Goal: Task Accomplishment & Management: Use online tool/utility

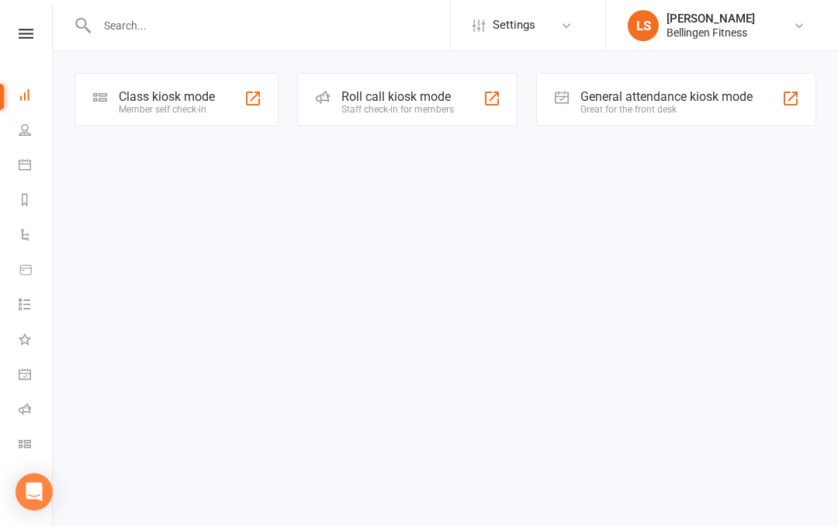
click at [29, 30] on icon at bounding box center [26, 34] width 15 height 10
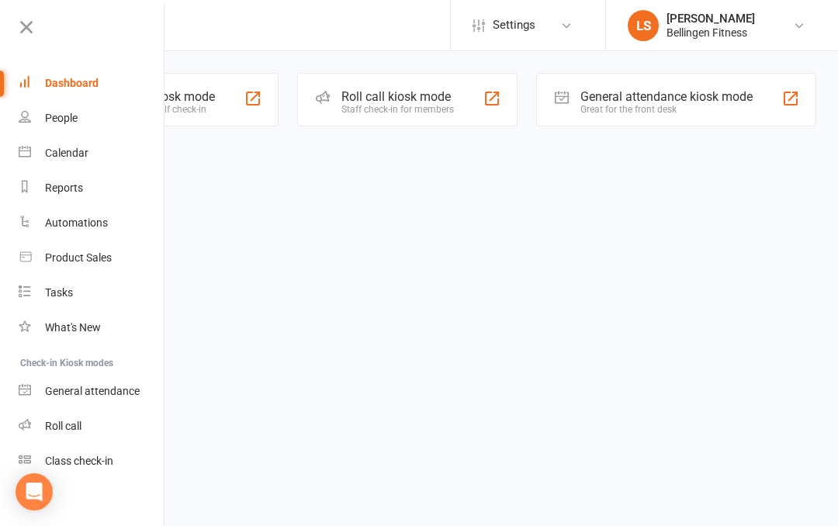
click at [112, 390] on div "General attendance" at bounding box center [92, 391] width 95 height 12
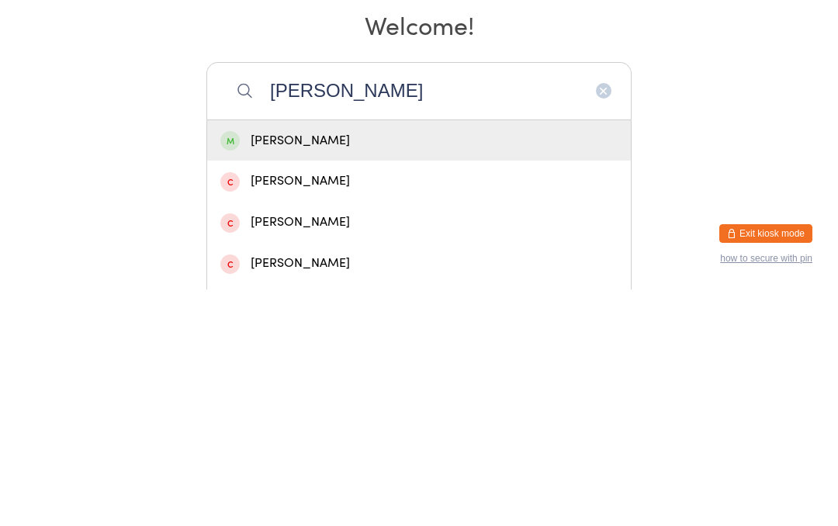
type input "Nicole Moore"
click at [408, 367] on div "Nicole Moore" at bounding box center [418, 377] width 397 height 21
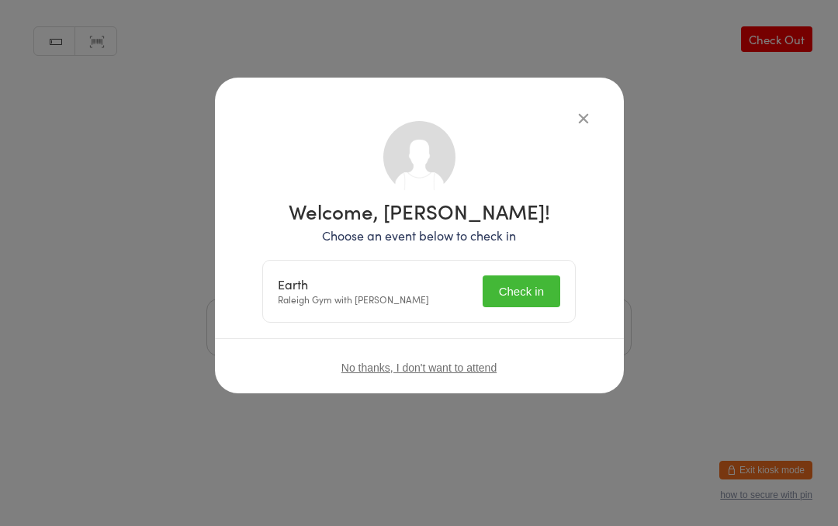
click at [523, 289] on button "Check in" at bounding box center [522, 291] width 78 height 32
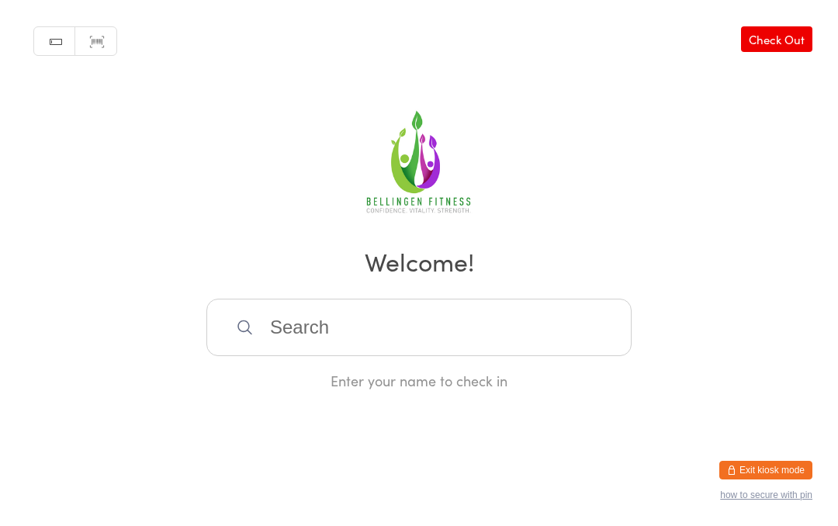
click at [366, 356] on input "search" at bounding box center [418, 327] width 425 height 57
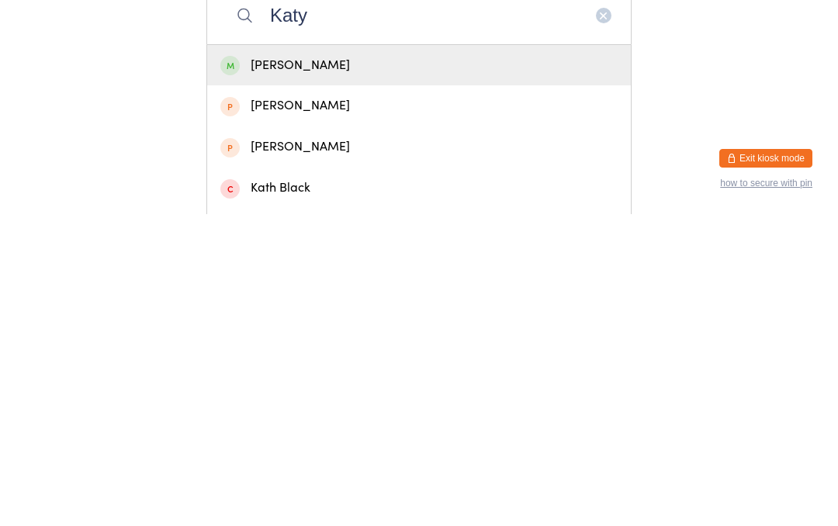
type input "Katy"
click at [409, 367] on div "Katy Jones" at bounding box center [418, 377] width 397 height 21
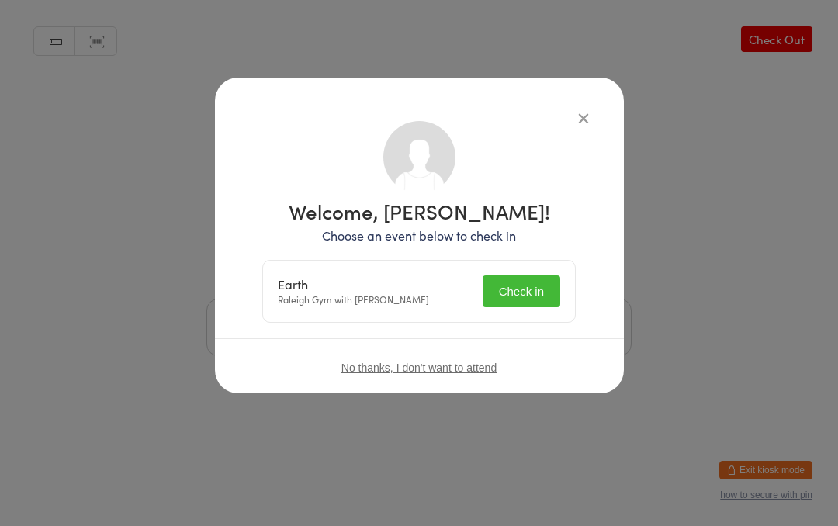
click at [549, 297] on button "Check in" at bounding box center [522, 291] width 78 height 32
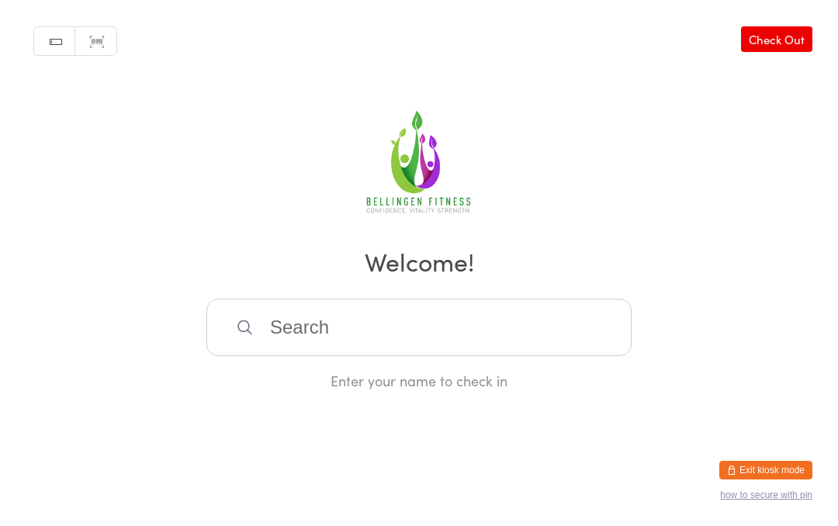
click at [341, 324] on input "search" at bounding box center [418, 327] width 425 height 57
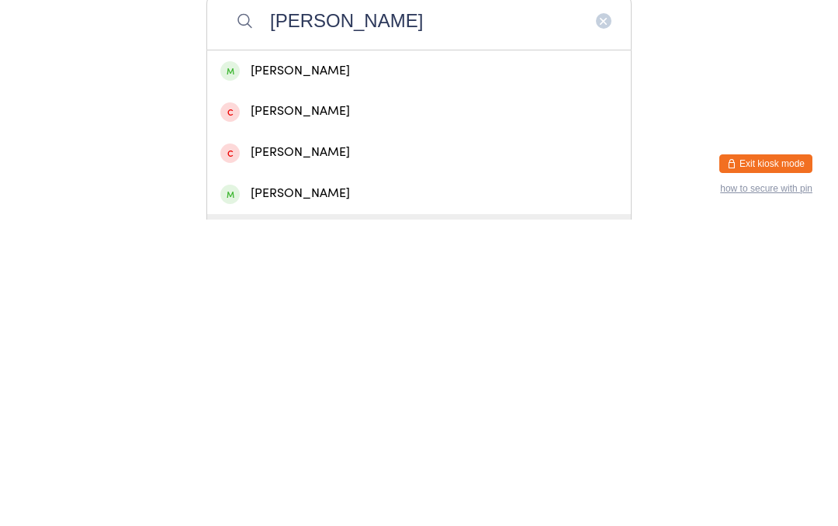
type input "Kerr"
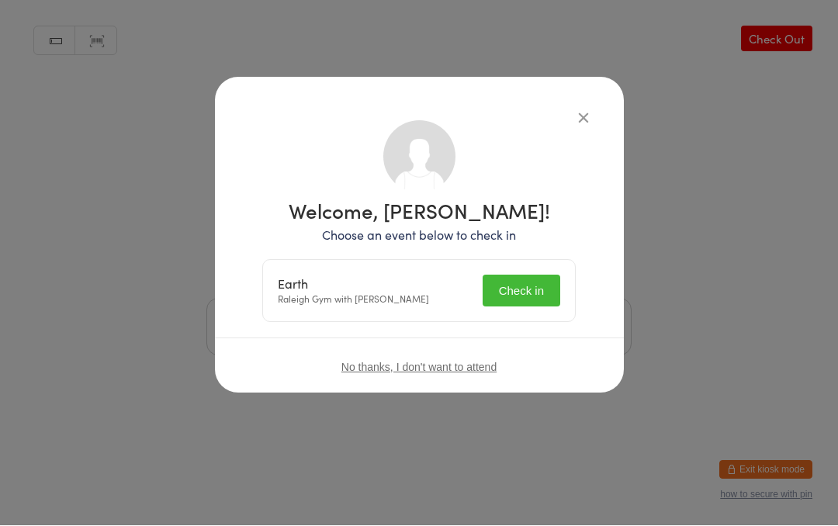
click at [539, 280] on button "Check in" at bounding box center [522, 291] width 78 height 32
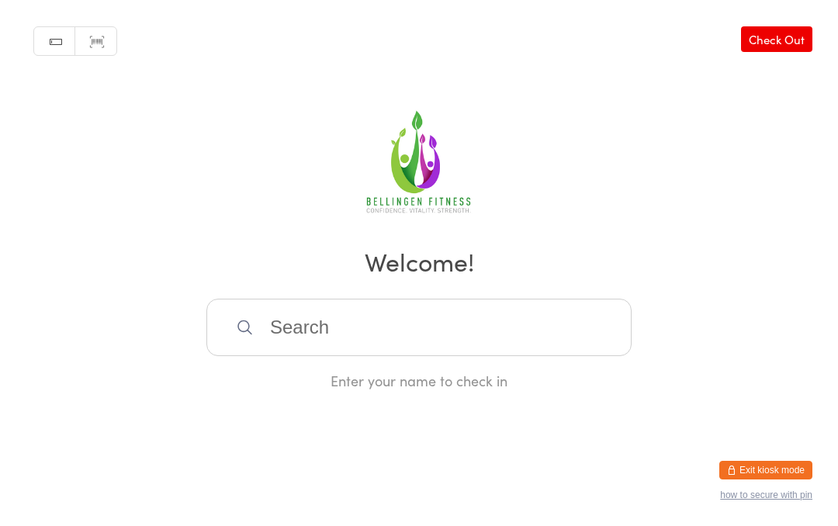
click at [354, 341] on input "search" at bounding box center [418, 327] width 425 height 57
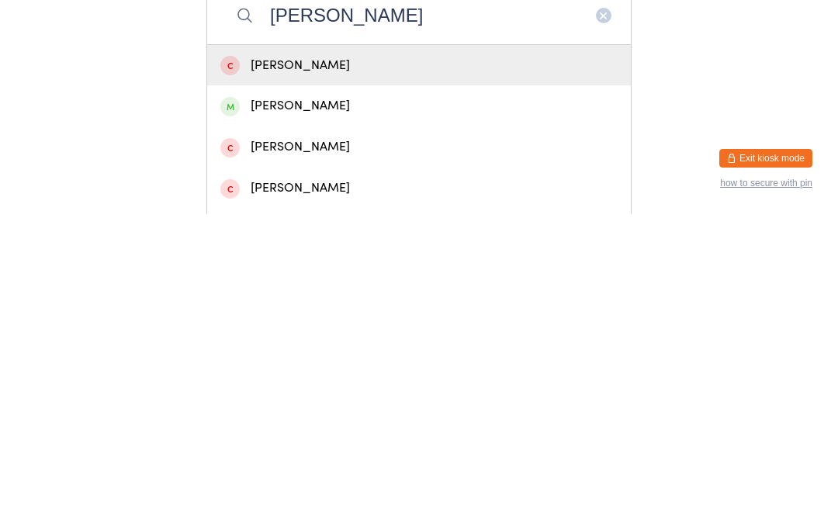
type input "Casey"
click at [301, 407] on div "Casey Sykes" at bounding box center [418, 417] width 397 height 21
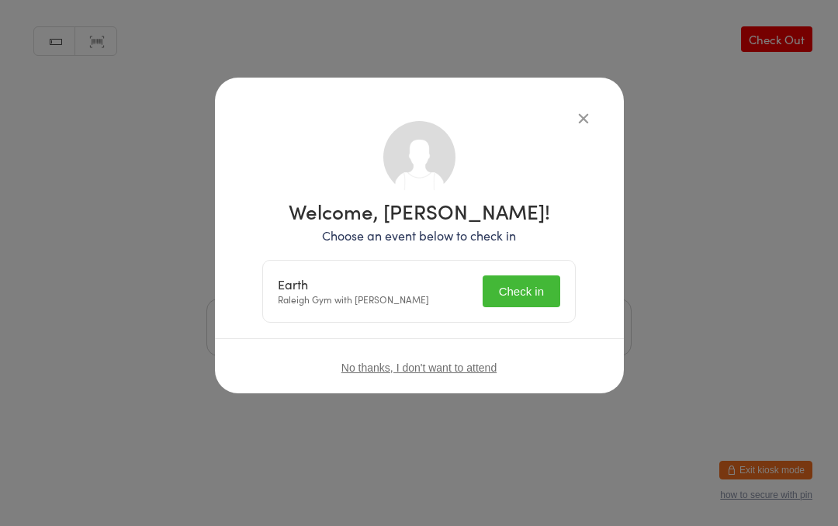
click at [532, 307] on button "Check in" at bounding box center [522, 291] width 78 height 32
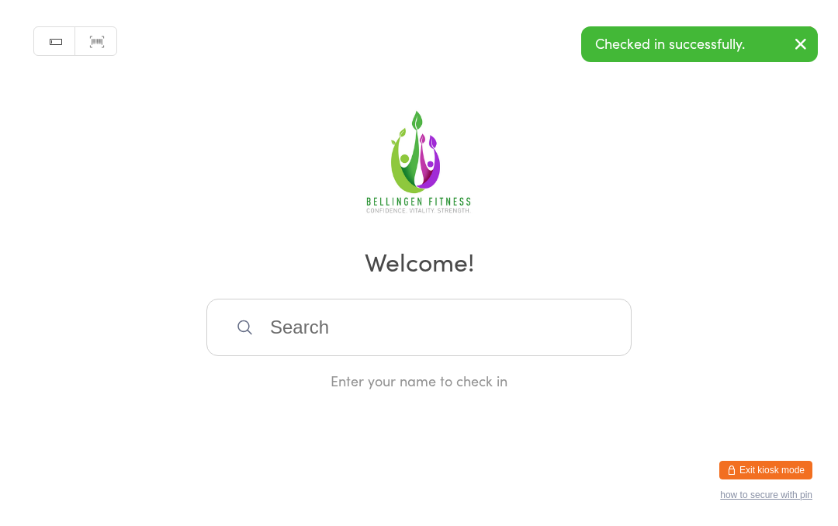
click at [712, 339] on div "Manual search Scanner input Check Out Welcome! Enter your name to check in" at bounding box center [419, 195] width 838 height 390
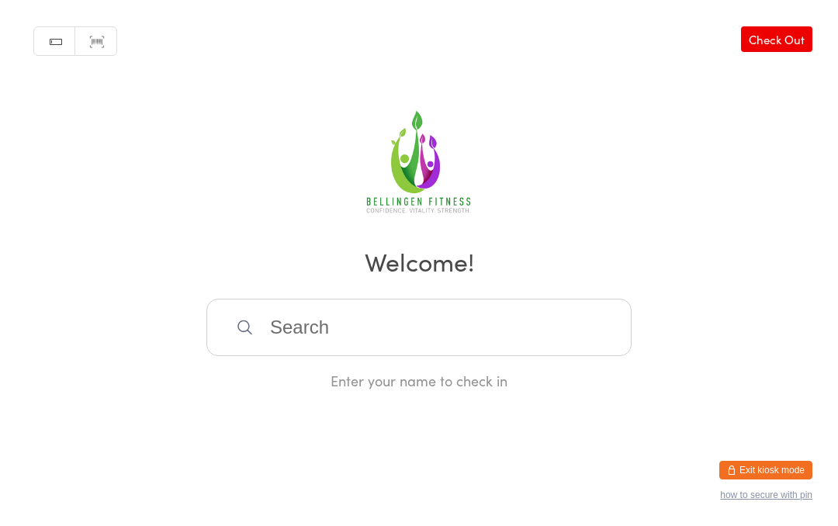
click at [308, 349] on input "search" at bounding box center [418, 327] width 425 height 57
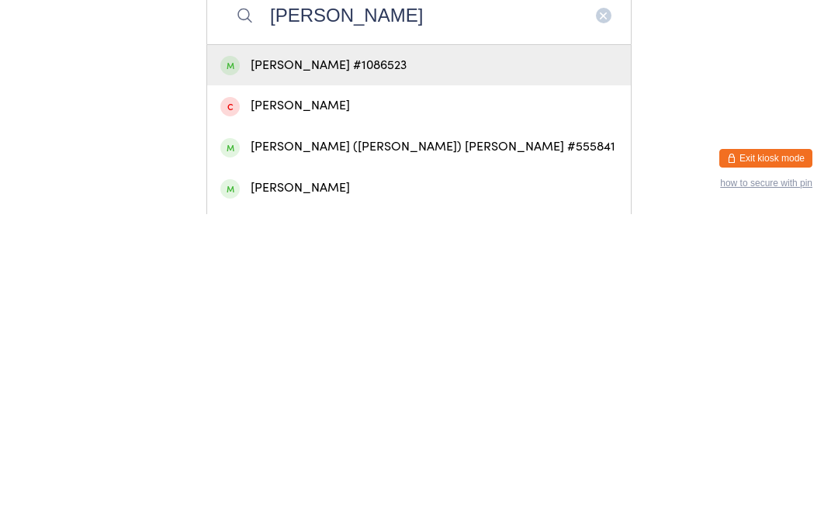
type input "Rodgers"
click at [315, 367] on div "Louise Rodgers #1086523" at bounding box center [418, 377] width 397 height 21
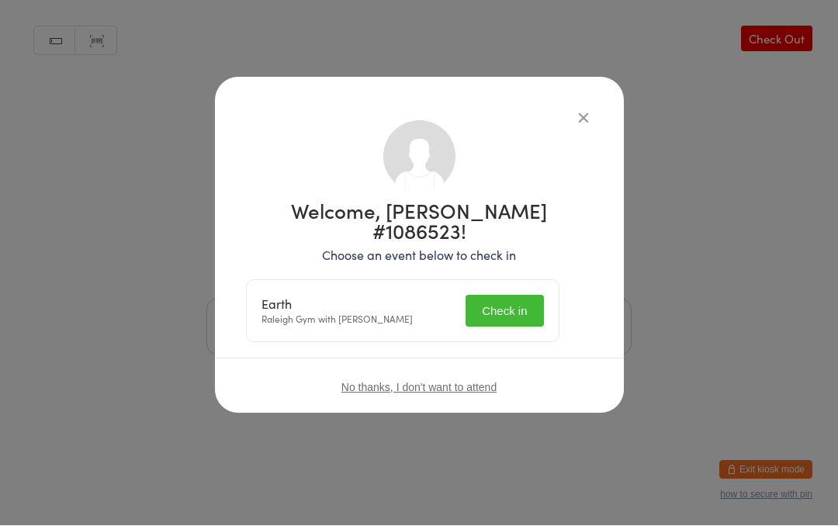
click at [504, 301] on button "Check in" at bounding box center [505, 312] width 78 height 32
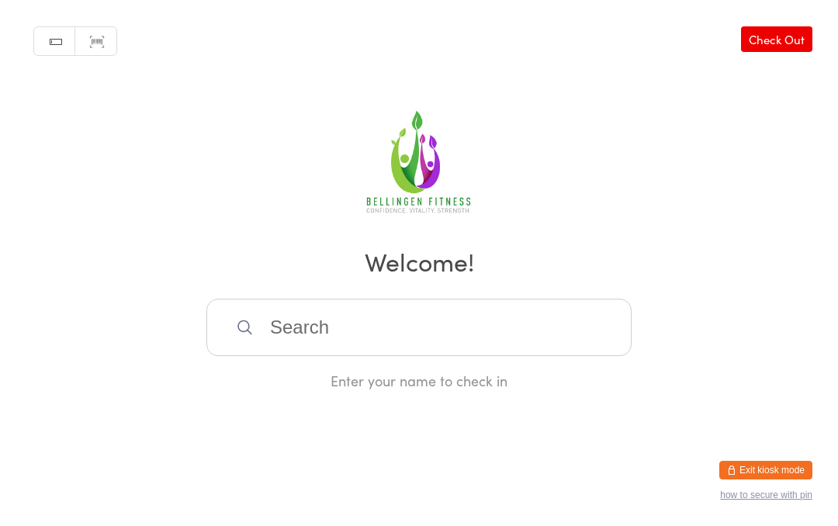
click at [297, 339] on input "search" at bounding box center [418, 327] width 425 height 57
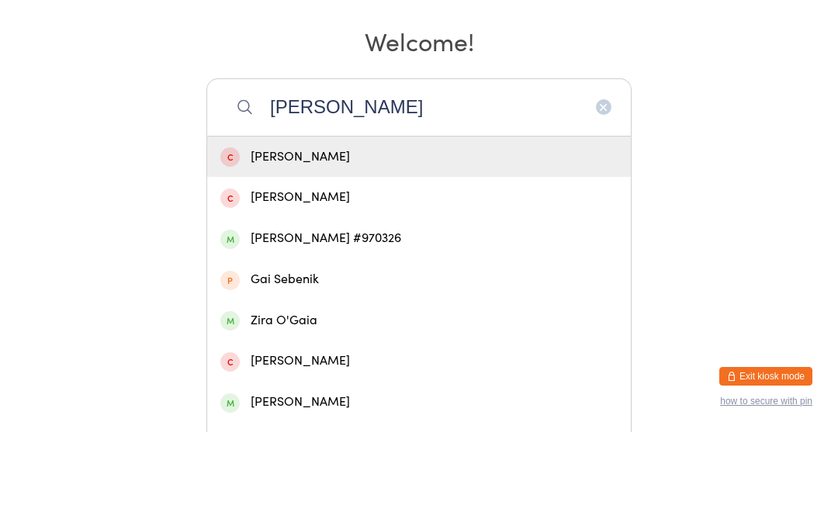
scroll to position [126, 0]
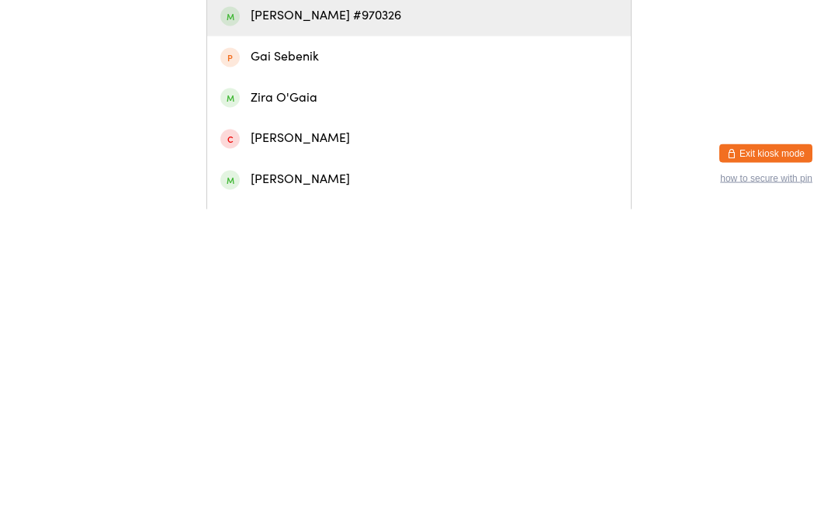
type input "Gail"
click at [354, 322] on div "Gail Falkingham #970326" at bounding box center [418, 332] width 397 height 21
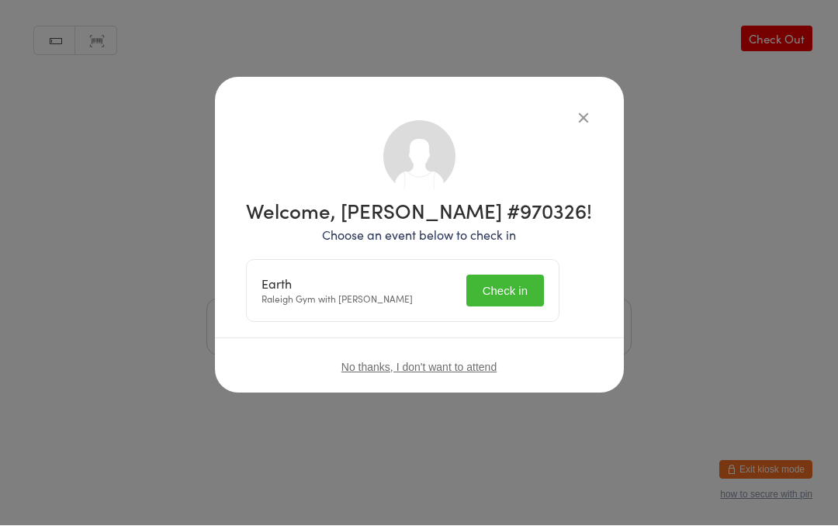
click at [508, 291] on button "Check in" at bounding box center [505, 291] width 78 height 32
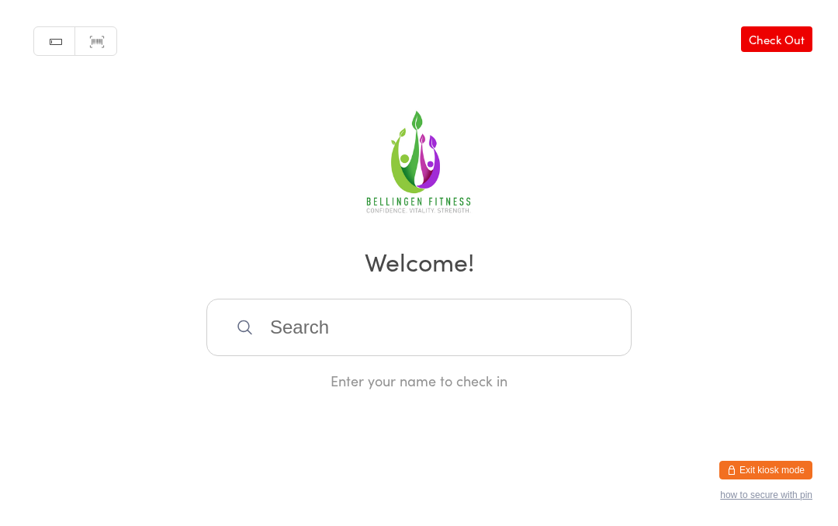
click at [386, 335] on input "search" at bounding box center [418, 327] width 425 height 57
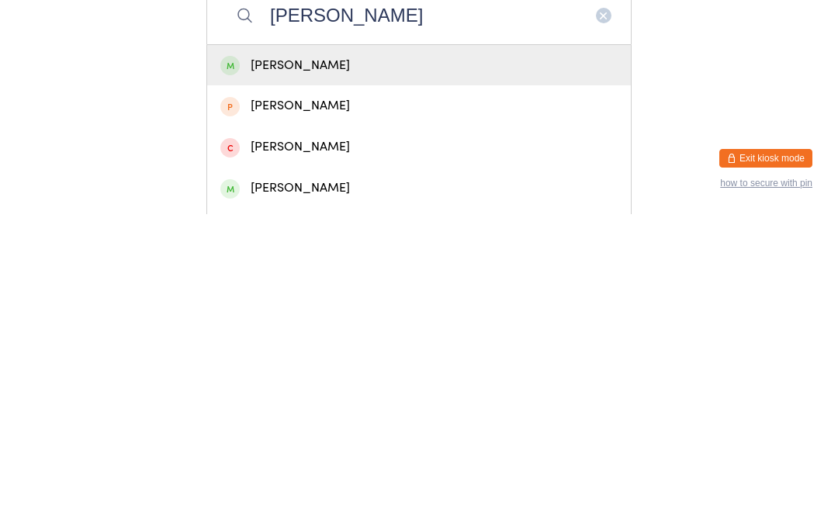
type input "Johnston"
click at [334, 367] on div "Michael Johnston" at bounding box center [418, 377] width 397 height 21
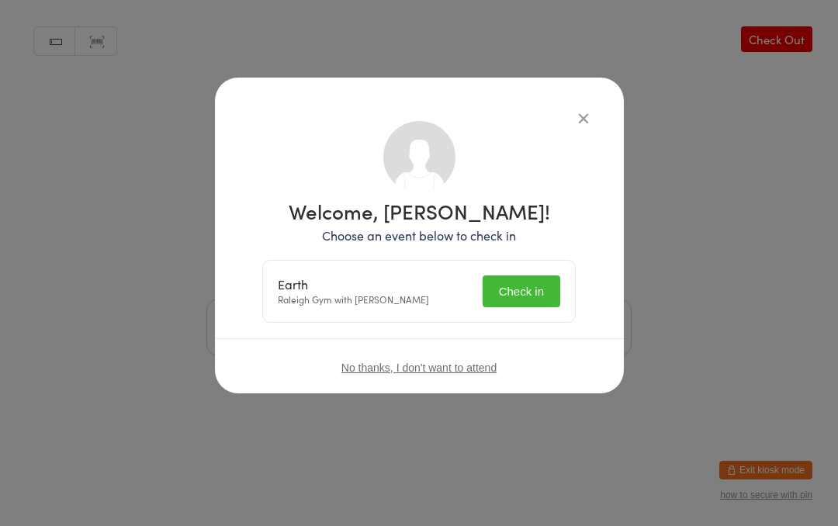
click at [532, 300] on button "Check in" at bounding box center [522, 291] width 78 height 32
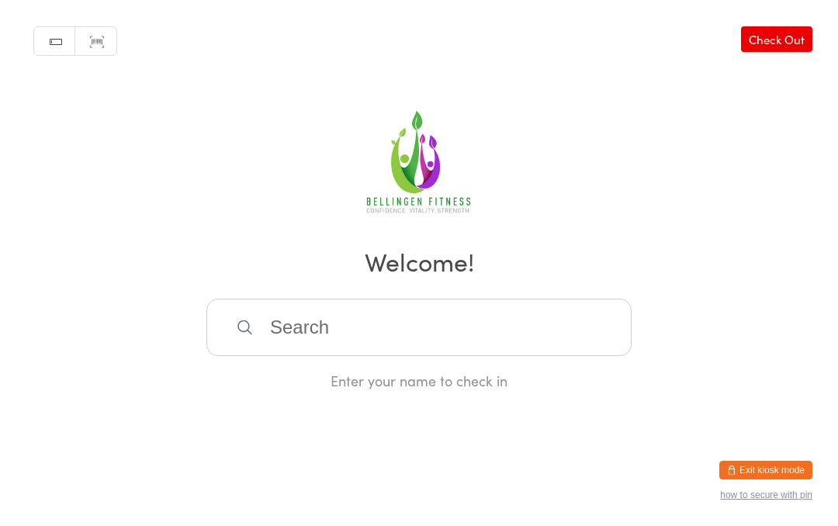
click at [352, 330] on input "search" at bounding box center [418, 327] width 425 height 57
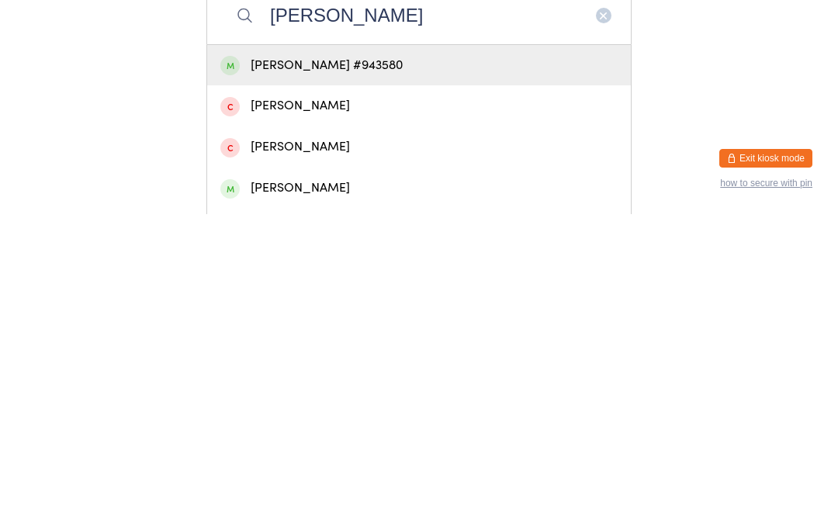
type input "Jhade"
click at [483, 357] on div "Jhade Godden #943580" at bounding box center [419, 377] width 424 height 41
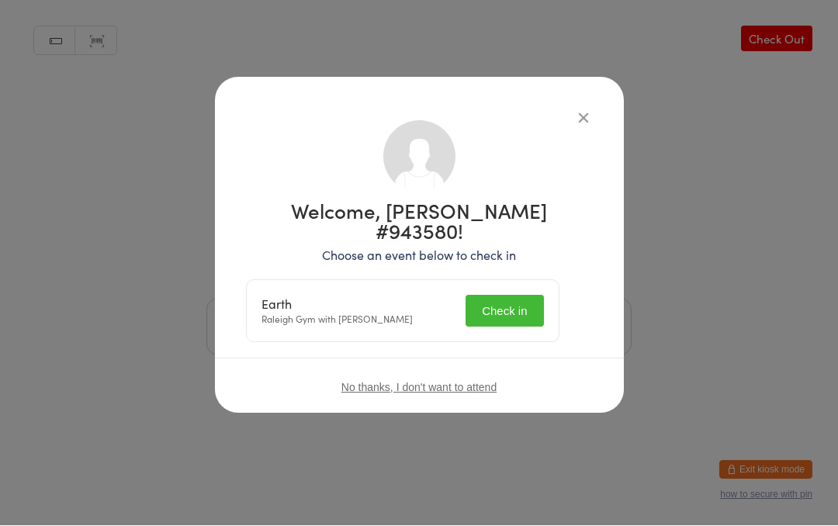
click at [519, 281] on div "Earth Raleigh Gym with Honie Killian Check in" at bounding box center [403, 311] width 312 height 61
click at [535, 296] on button "Check in" at bounding box center [505, 312] width 78 height 32
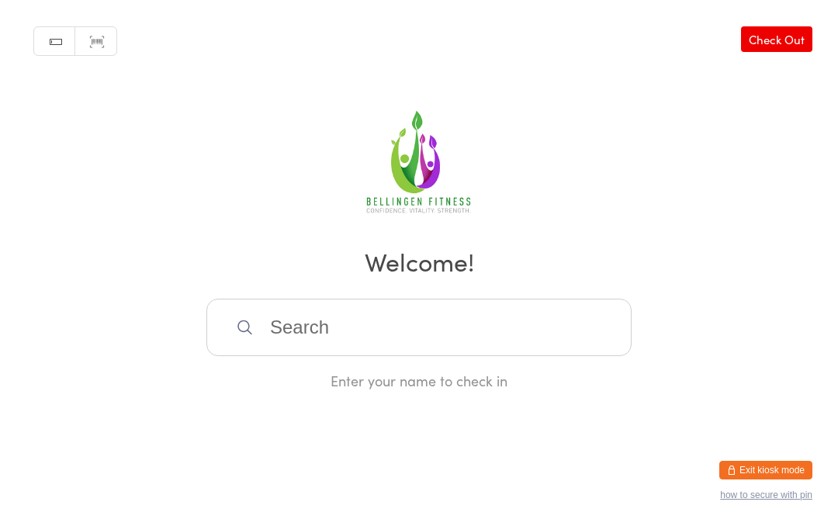
click at [278, 356] on input "search" at bounding box center [418, 327] width 425 height 57
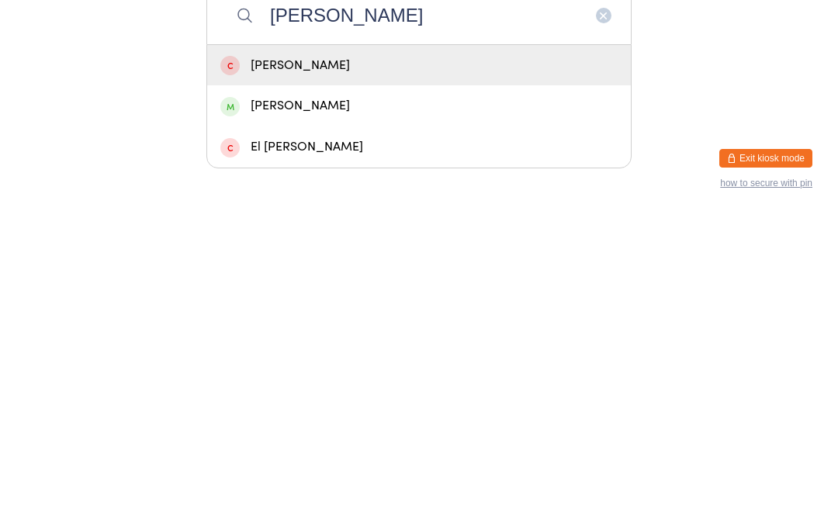
type input "Ruth"
click at [342, 407] on div "Ruth Galloway" at bounding box center [418, 417] width 397 height 21
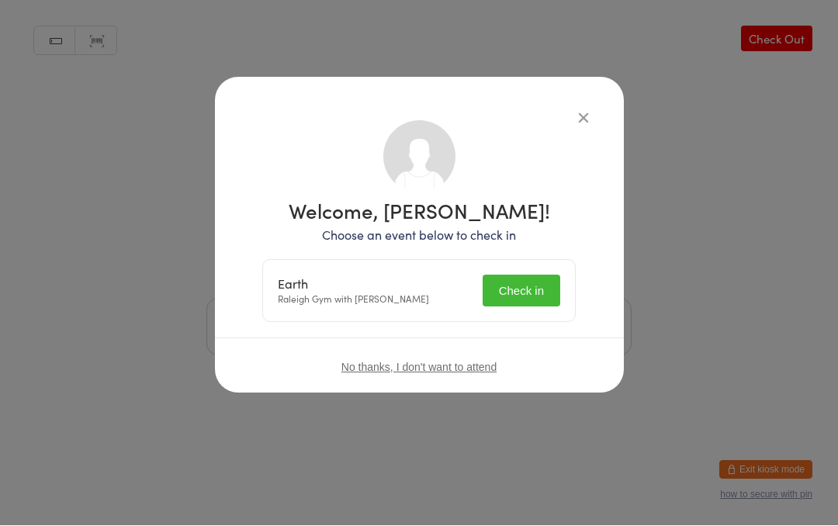
click at [535, 289] on button "Check in" at bounding box center [522, 291] width 78 height 32
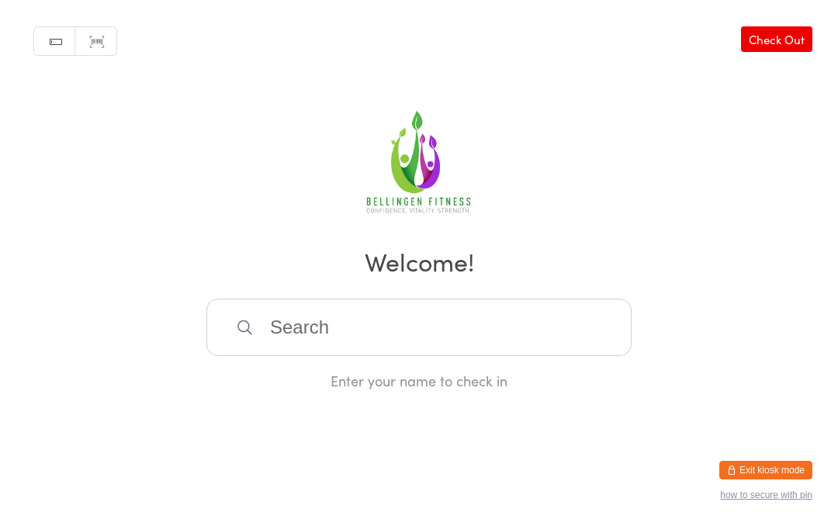
click at [341, 335] on input "search" at bounding box center [418, 327] width 425 height 57
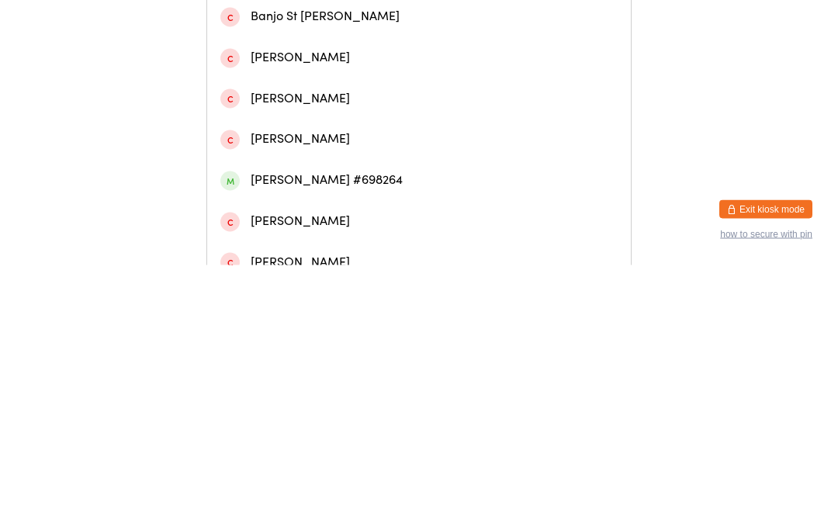
scroll to position [182, 0]
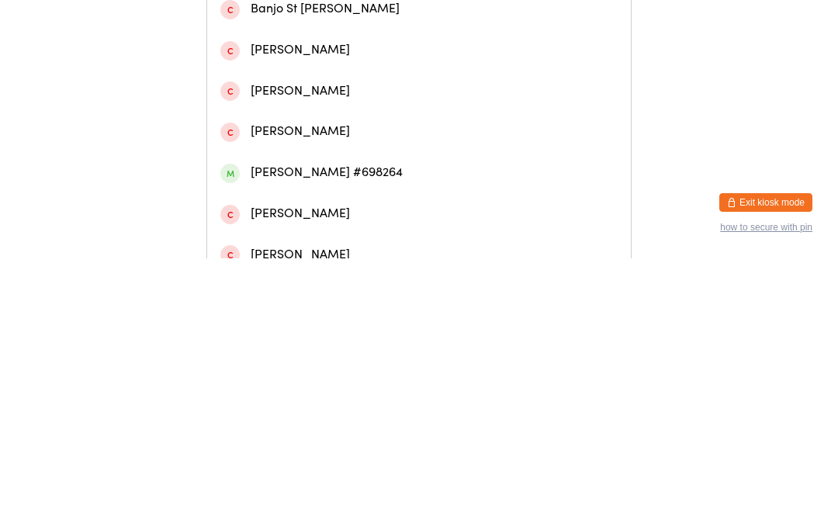
type input "Leo b"
click at [388, 430] on div "Leo Bolsenbroek #698264" at bounding box center [418, 440] width 397 height 21
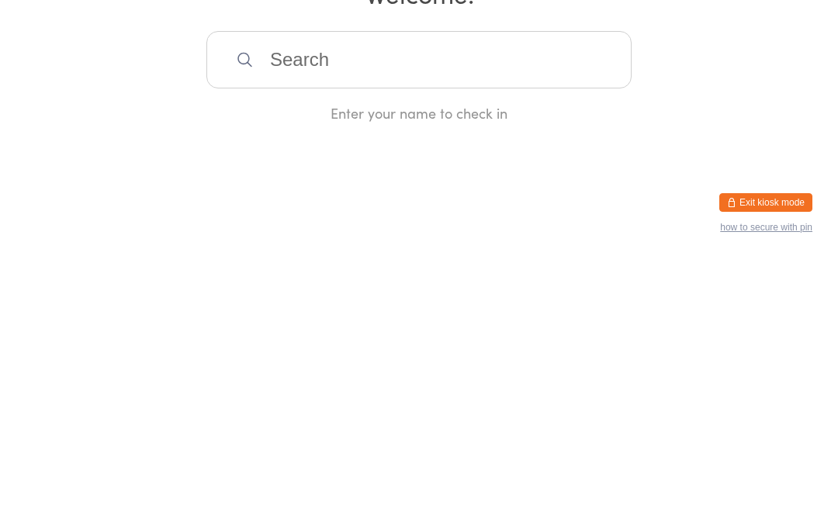
scroll to position [0, 0]
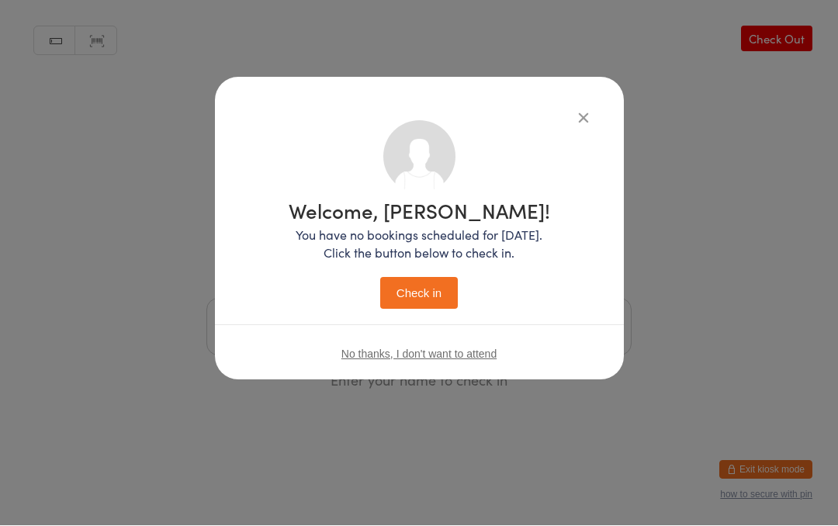
click at [409, 284] on button "Check in" at bounding box center [419, 294] width 78 height 32
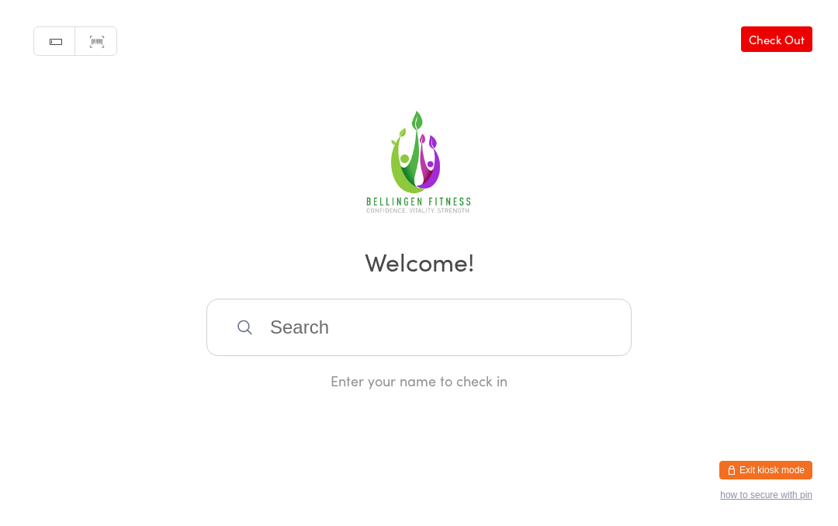
click at [295, 356] on input "search" at bounding box center [418, 327] width 425 height 57
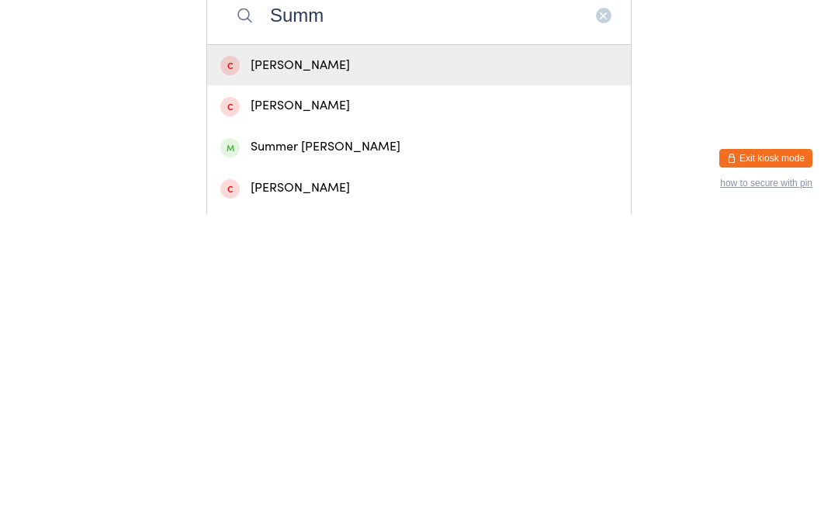
type input "Summ"
click at [332, 449] on div "Summer Urquhart" at bounding box center [418, 459] width 397 height 21
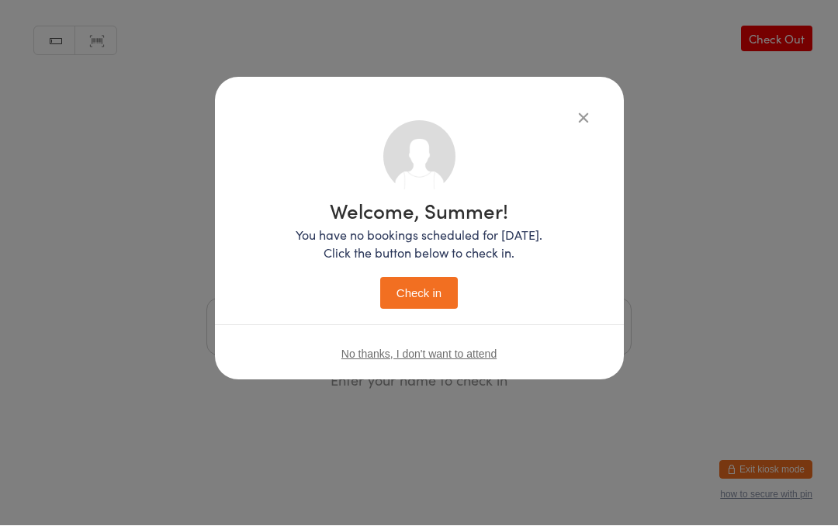
click at [407, 292] on button "Check in" at bounding box center [419, 294] width 78 height 32
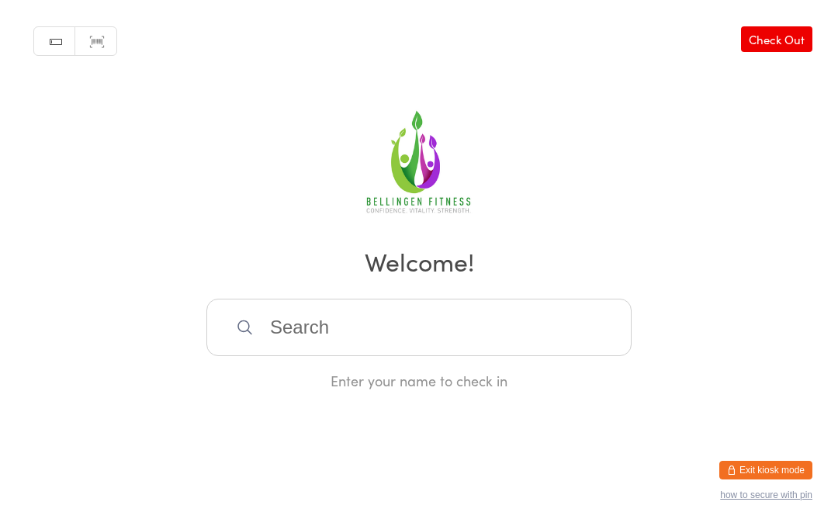
click at [295, 326] on input "search" at bounding box center [418, 327] width 425 height 57
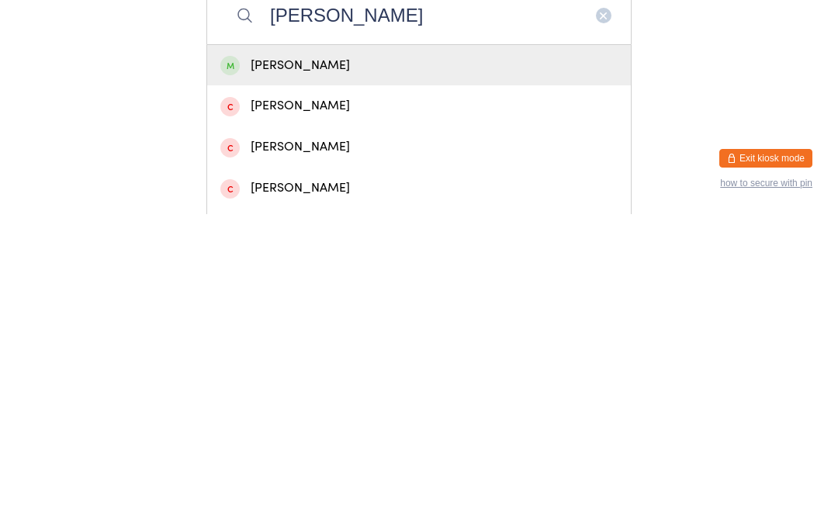
type input "Sally hic"
click at [313, 367] on div "Sally Hicks" at bounding box center [418, 377] width 397 height 21
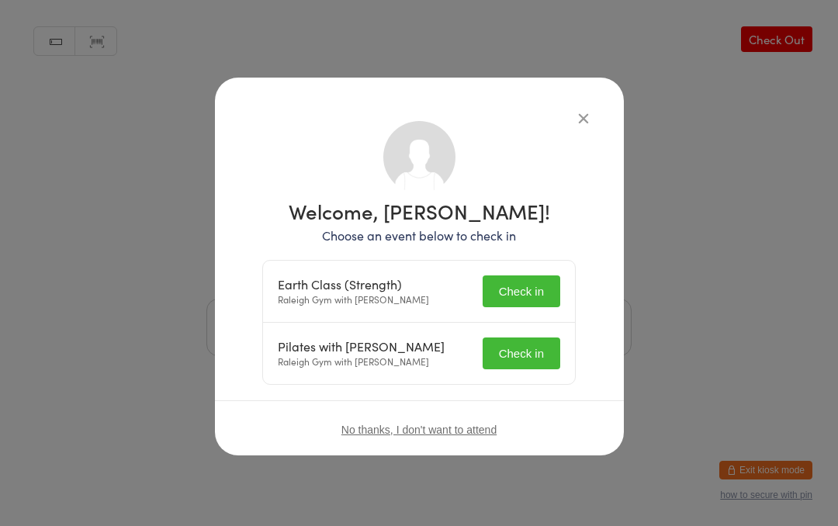
click at [525, 288] on button "Check in" at bounding box center [522, 291] width 78 height 32
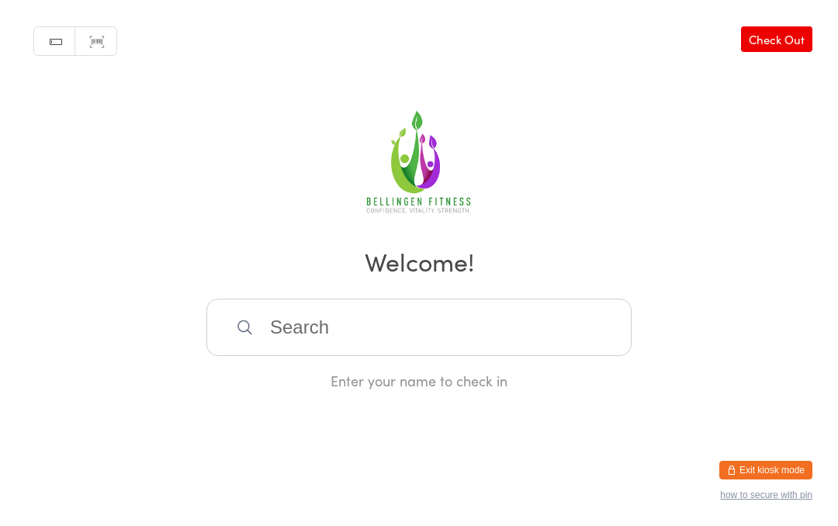
click at [300, 320] on input "search" at bounding box center [418, 327] width 425 height 57
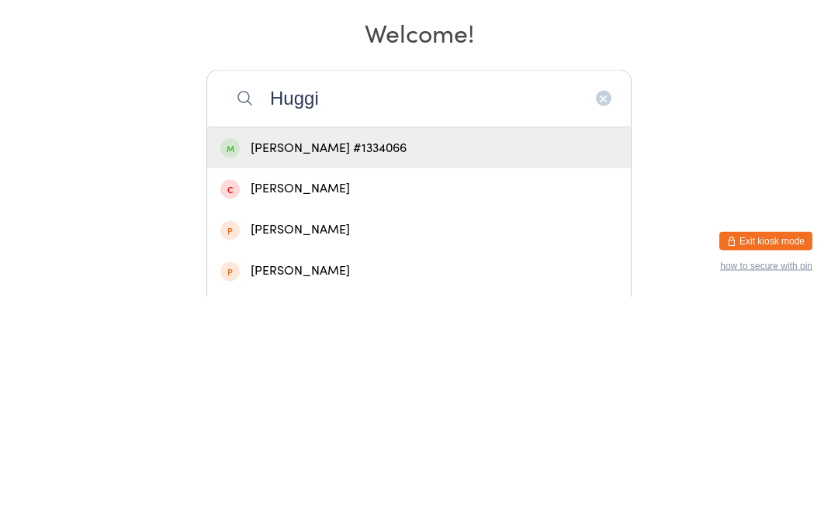
type input "Huggi"
click at [314, 367] on div "Mel Huggins #1334066" at bounding box center [418, 377] width 397 height 21
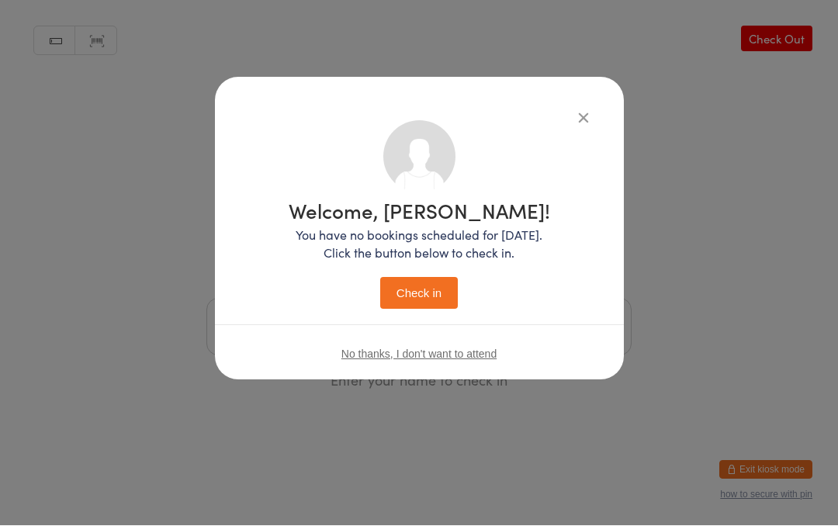
click at [446, 295] on button "Check in" at bounding box center [419, 294] width 78 height 32
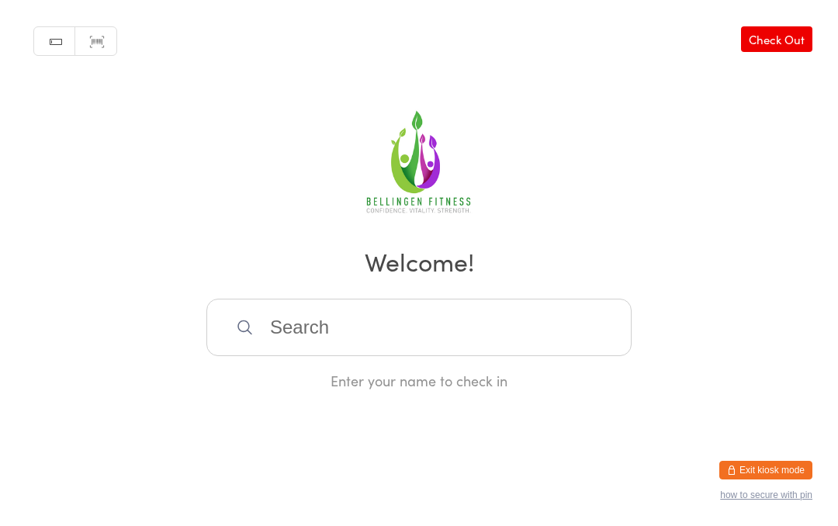
click at [349, 340] on input "search" at bounding box center [418, 327] width 425 height 57
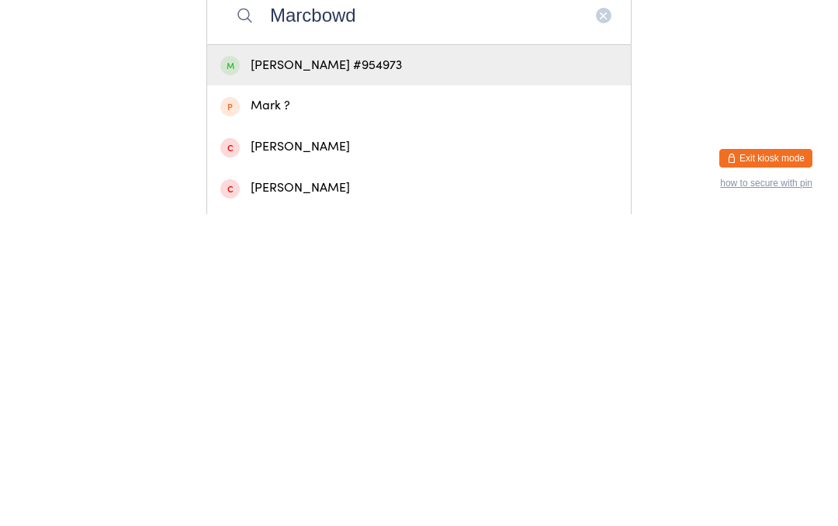
type input "Marcbowd"
click at [393, 367] on div "Marc Bowd #954973" at bounding box center [418, 377] width 397 height 21
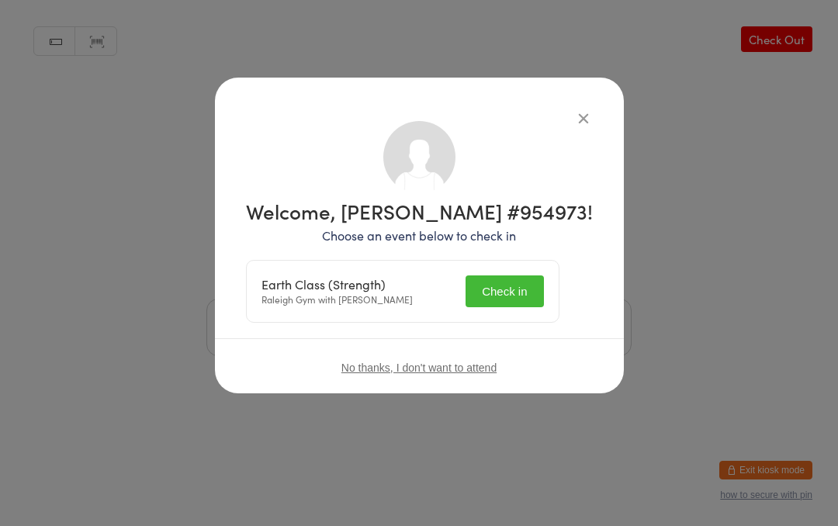
click at [528, 293] on button "Check in" at bounding box center [505, 291] width 78 height 32
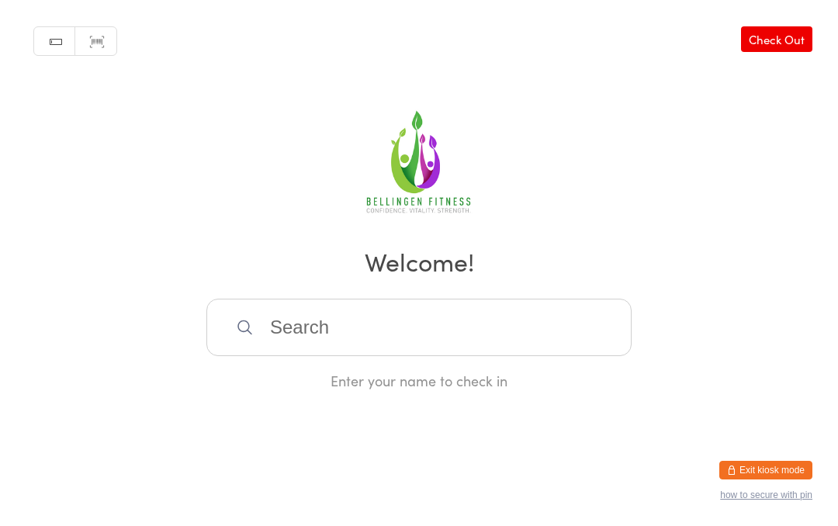
click at [523, 336] on input "search" at bounding box center [418, 327] width 425 height 57
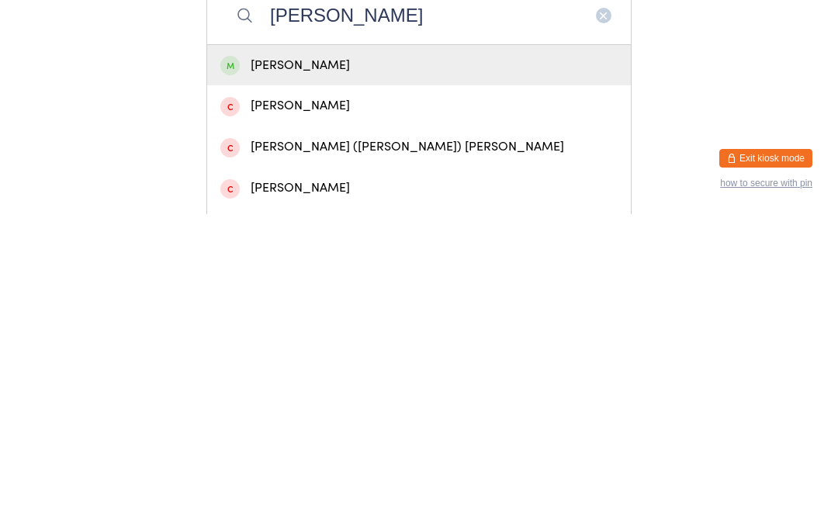
type input "Harriet"
click at [414, 367] on div "Harriet Addis" at bounding box center [418, 377] width 397 height 21
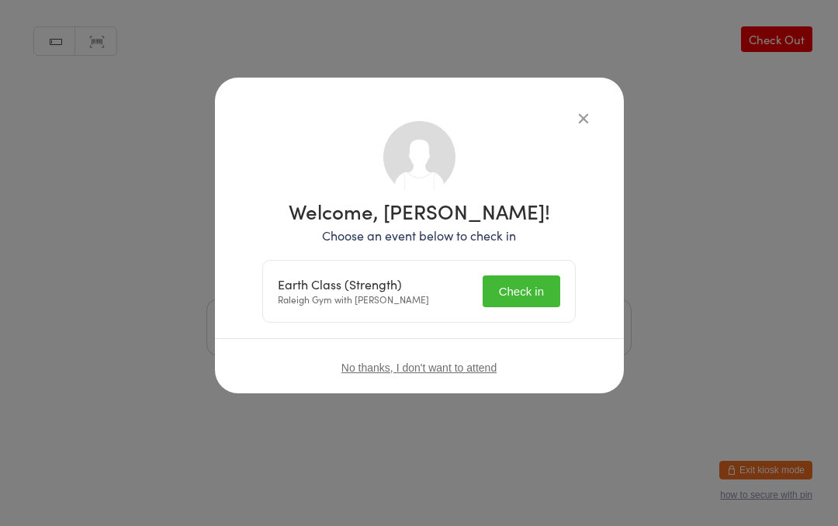
click at [539, 284] on button "Check in" at bounding box center [522, 291] width 78 height 32
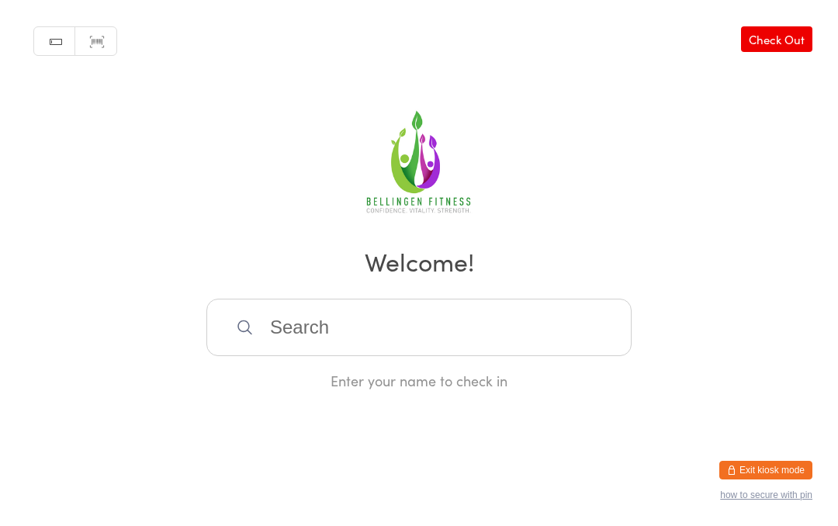
click at [393, 338] on input "search" at bounding box center [418, 327] width 425 height 57
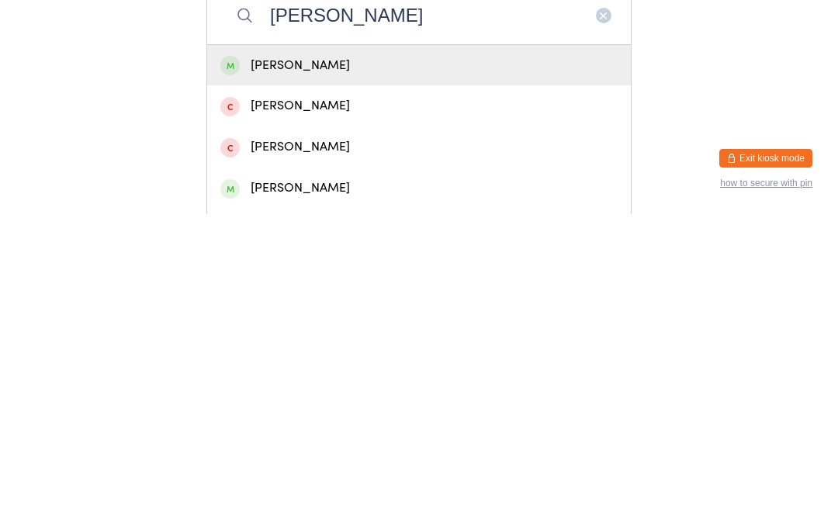
type input "Jessica cantrill"
click at [283, 367] on div "Jessica Cantrill" at bounding box center [418, 377] width 397 height 21
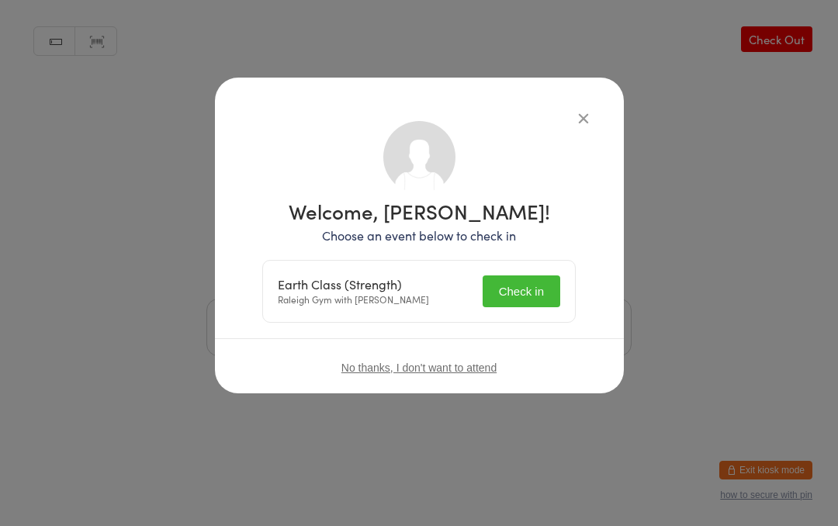
click at [498, 289] on button "Check in" at bounding box center [522, 291] width 78 height 32
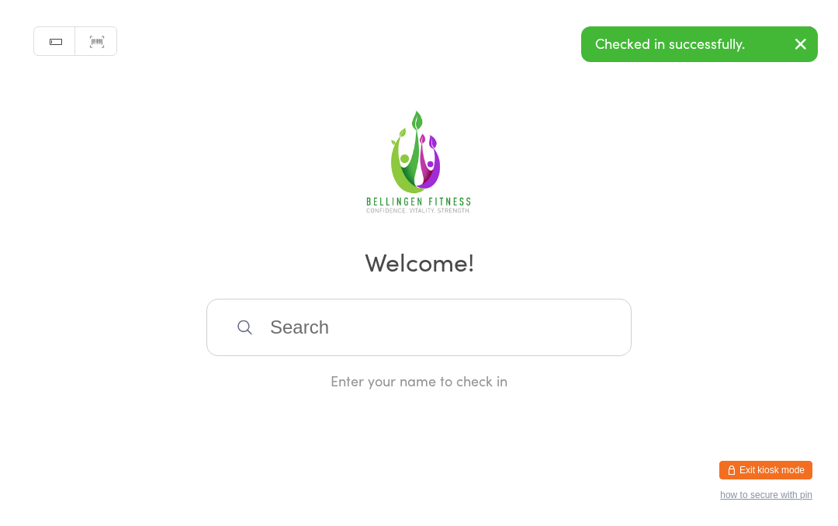
click at [327, 356] on input "search" at bounding box center [418, 327] width 425 height 57
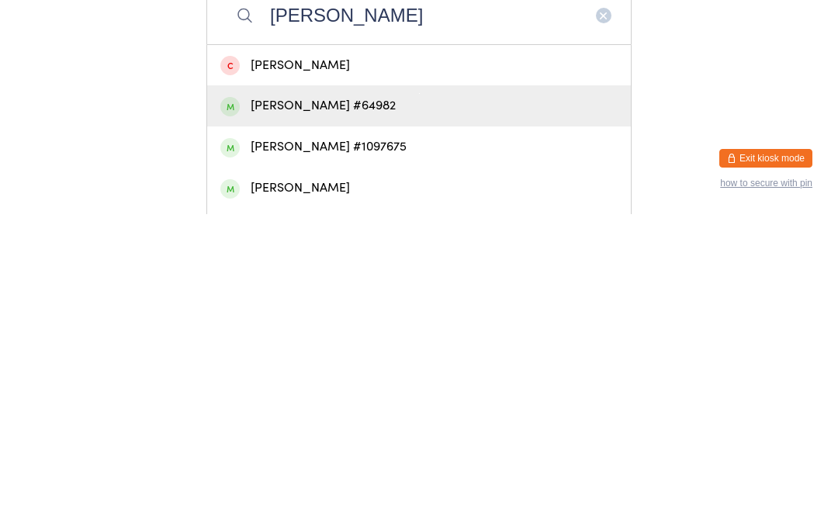
type input "Wykes"
click at [350, 407] on div "Rhonda Wykes #64982" at bounding box center [418, 417] width 397 height 21
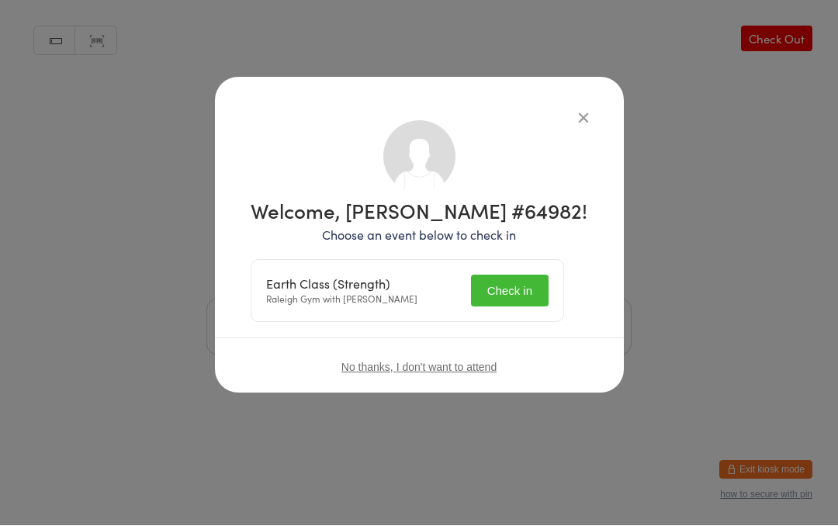
click at [527, 287] on button "Check in" at bounding box center [510, 291] width 78 height 32
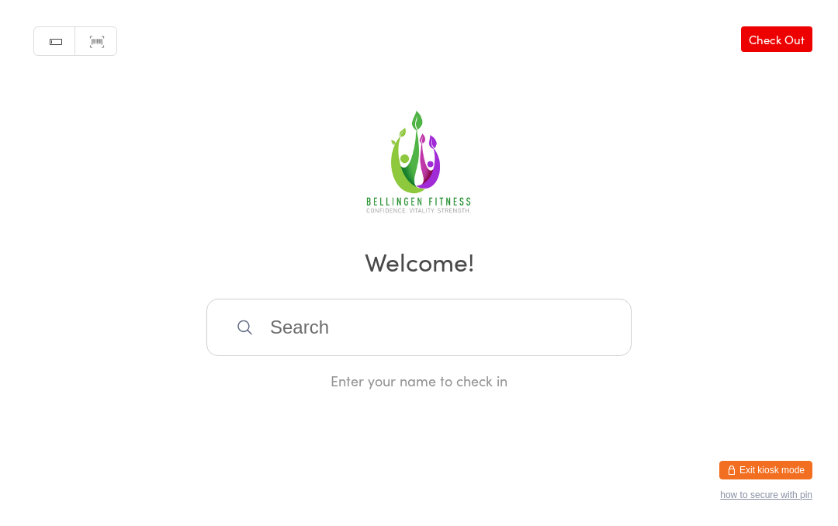
click at [310, 326] on input "search" at bounding box center [418, 327] width 425 height 57
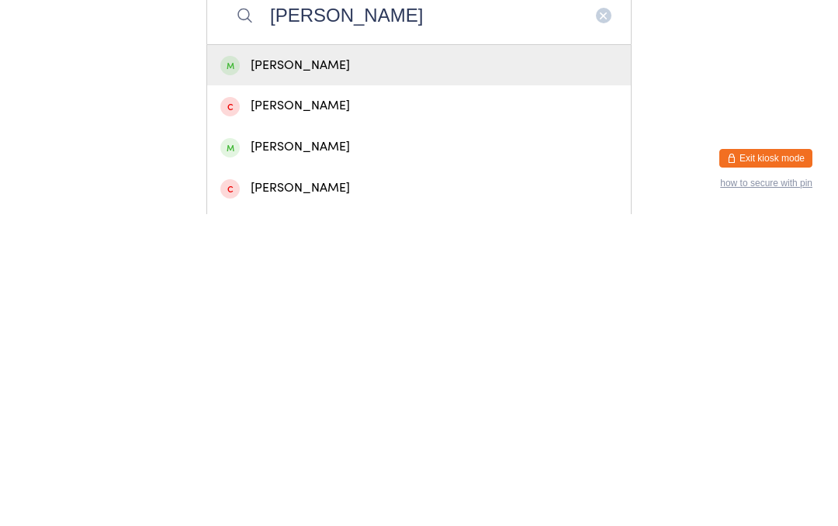
type input "Milli"
click at [283, 367] on div "Milli Kelly" at bounding box center [418, 377] width 397 height 21
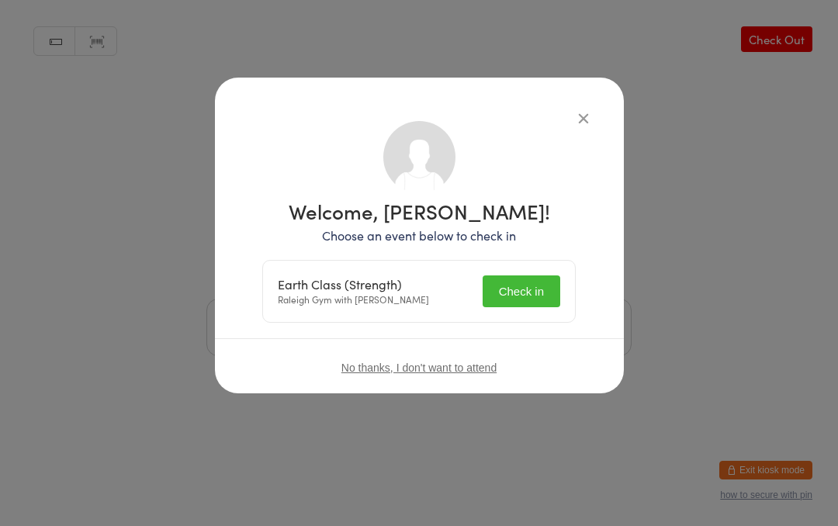
click at [526, 303] on button "Check in" at bounding box center [522, 291] width 78 height 32
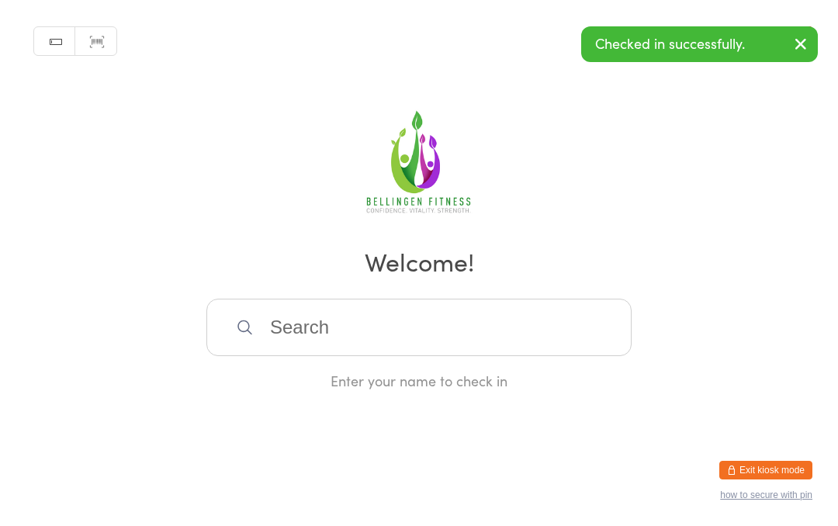
click at [356, 348] on input "search" at bounding box center [418, 327] width 425 height 57
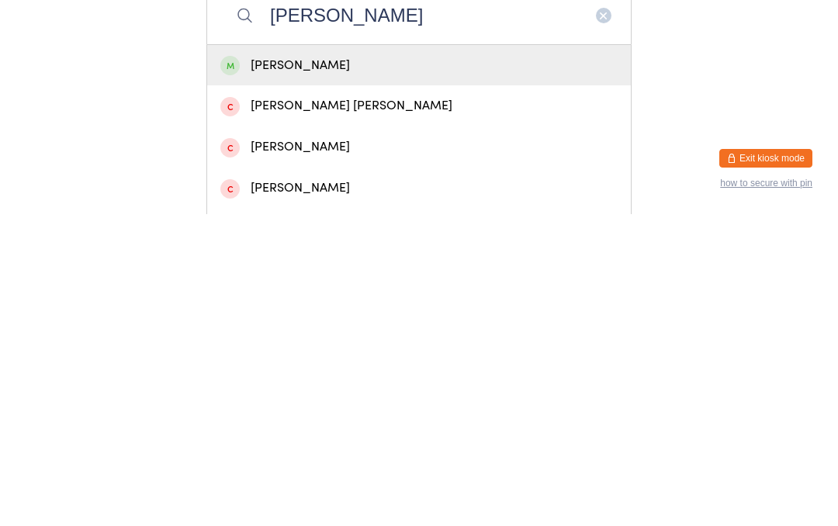
type input "Emma bro"
click at [341, 367] on div "Emma Brownlee" at bounding box center [418, 377] width 397 height 21
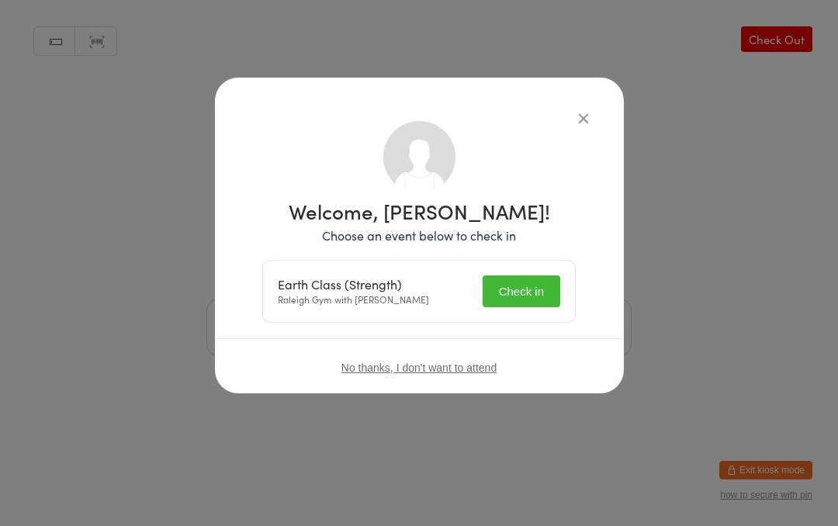
click at [521, 279] on button "Check in" at bounding box center [522, 291] width 78 height 32
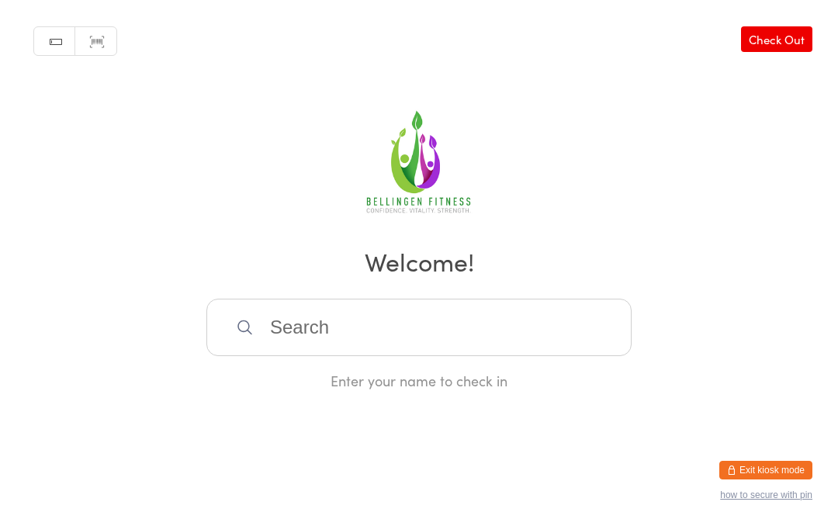
click at [306, 356] on input "search" at bounding box center [418, 327] width 425 height 57
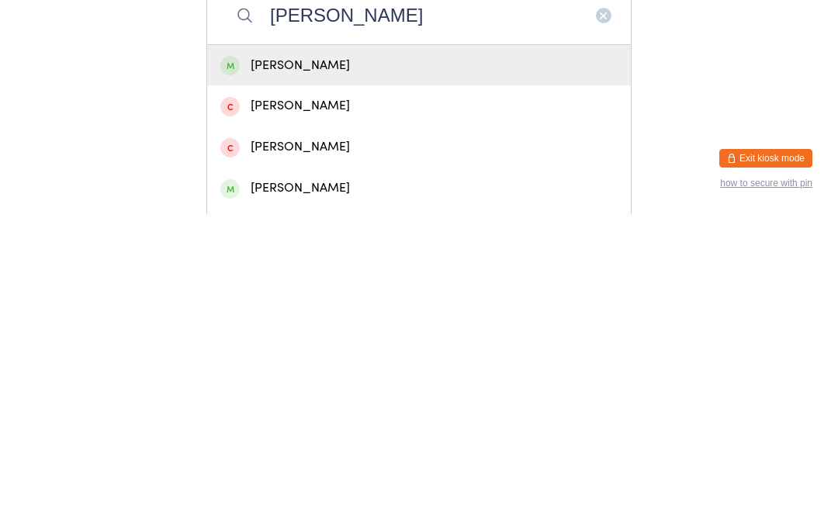
type input "Rachel kilb"
click at [340, 367] on div "Rachel Kilbourne" at bounding box center [418, 377] width 397 height 21
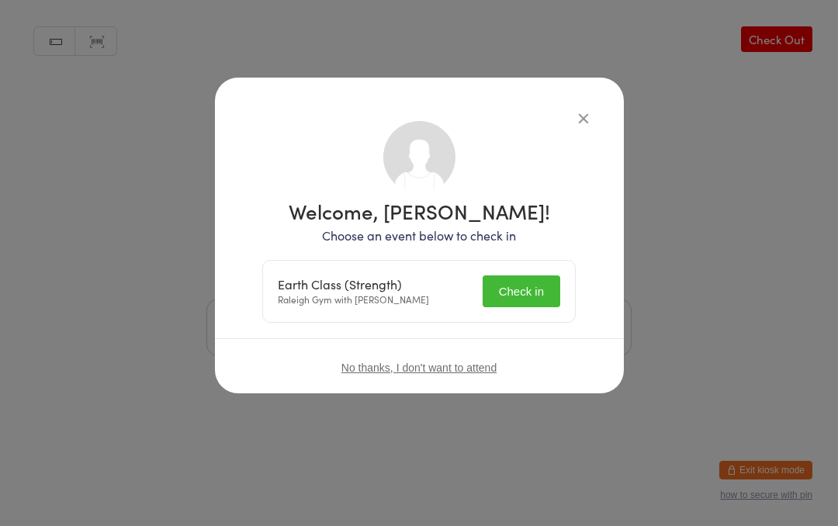
click at [523, 291] on button "Check in" at bounding box center [522, 291] width 78 height 32
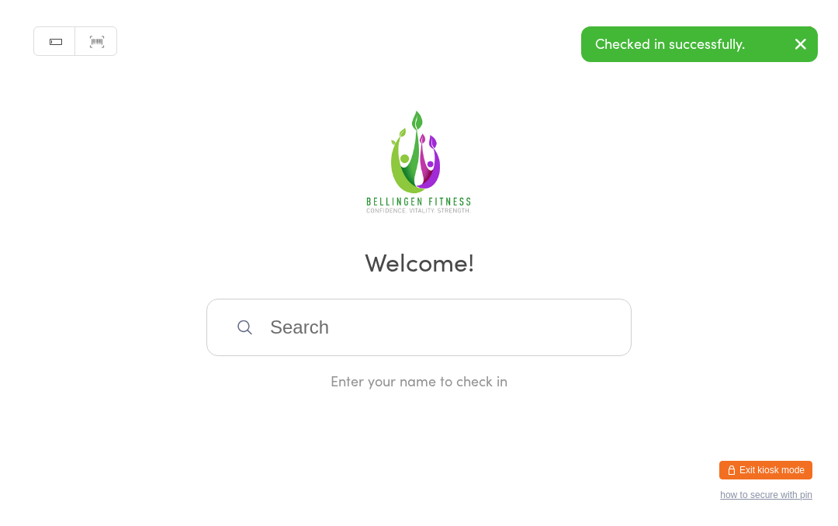
click at [304, 348] on input "search" at bounding box center [418, 327] width 425 height 57
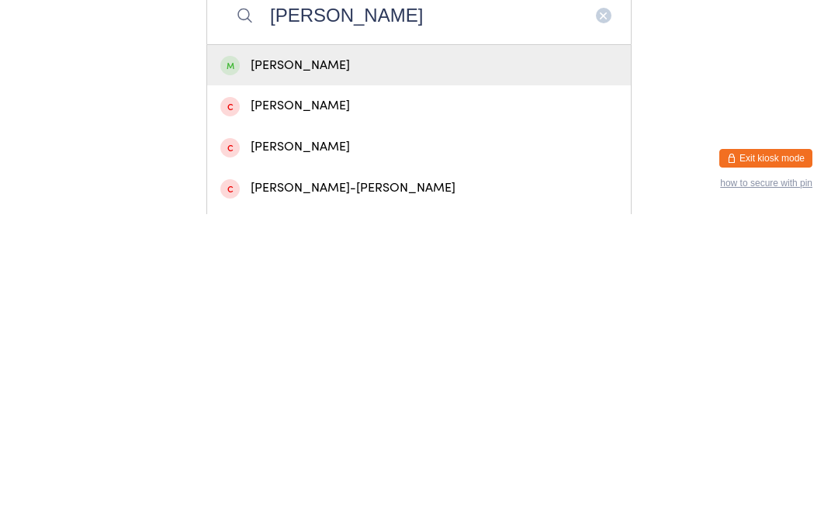
type input "Leanne"
click at [303, 367] on div "Leanne Murcott" at bounding box center [418, 377] width 397 height 21
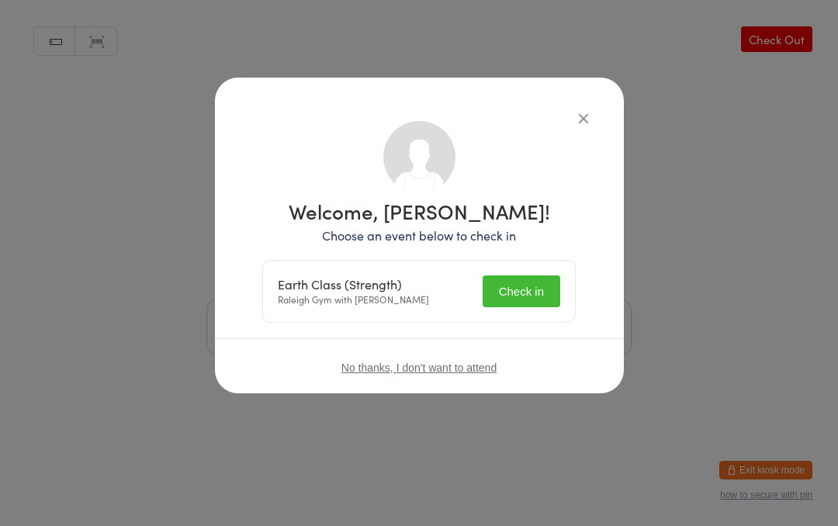
click at [537, 284] on button "Check in" at bounding box center [522, 291] width 78 height 32
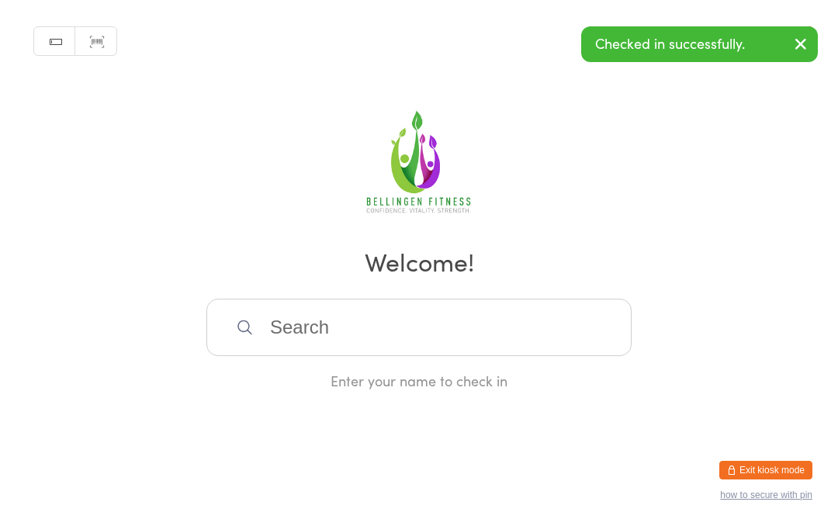
click at [418, 330] on input "search" at bounding box center [418, 327] width 425 height 57
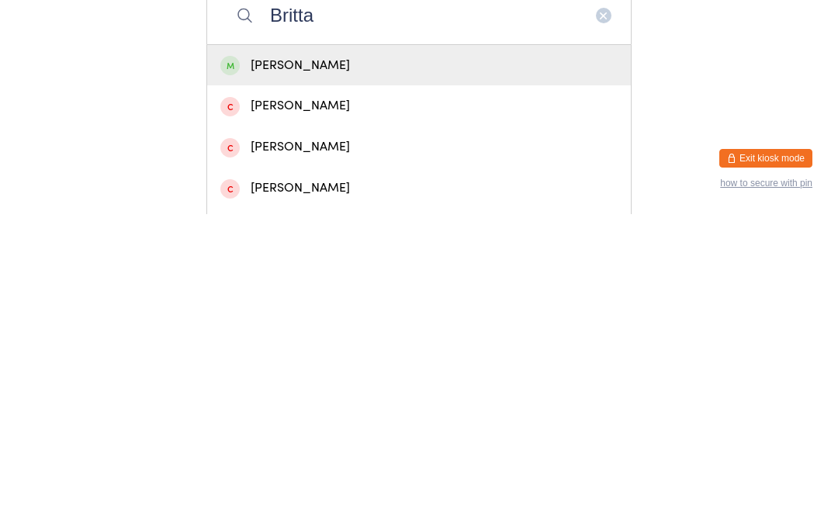
type input "Britta"
click at [378, 367] on div "Brittany Horwood" at bounding box center [418, 377] width 397 height 21
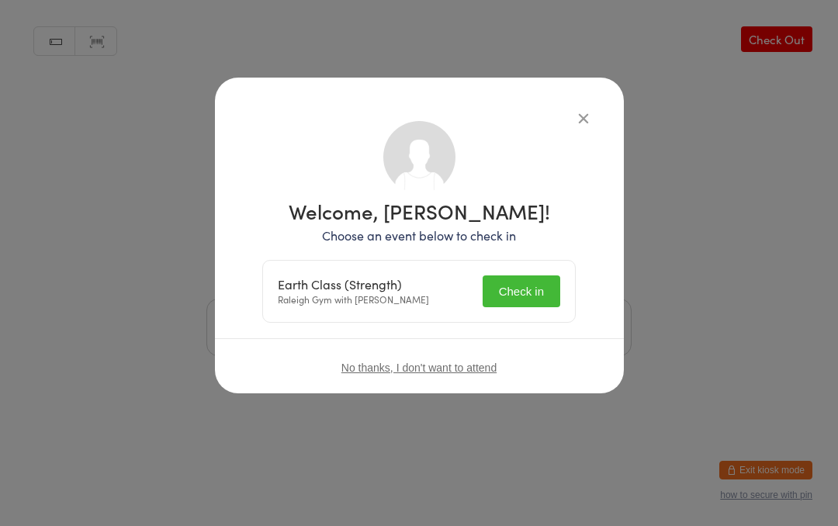
click at [542, 295] on button "Check in" at bounding box center [522, 291] width 78 height 32
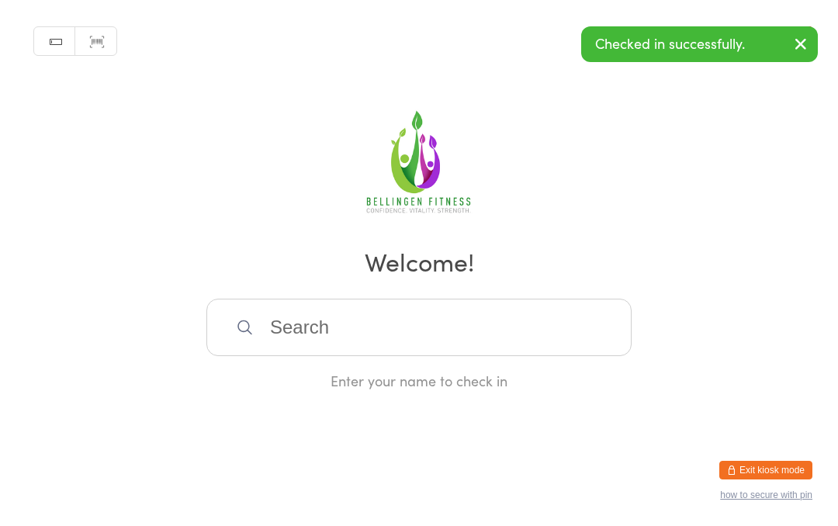
click at [341, 331] on input "search" at bounding box center [418, 327] width 425 height 57
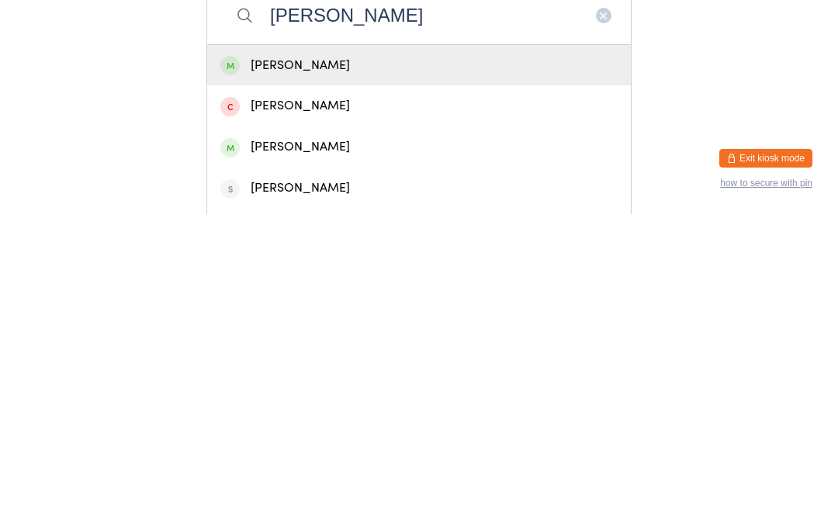
type input "Sam whitelock"
click at [320, 367] on div "Sam Whitelock" at bounding box center [418, 377] width 397 height 21
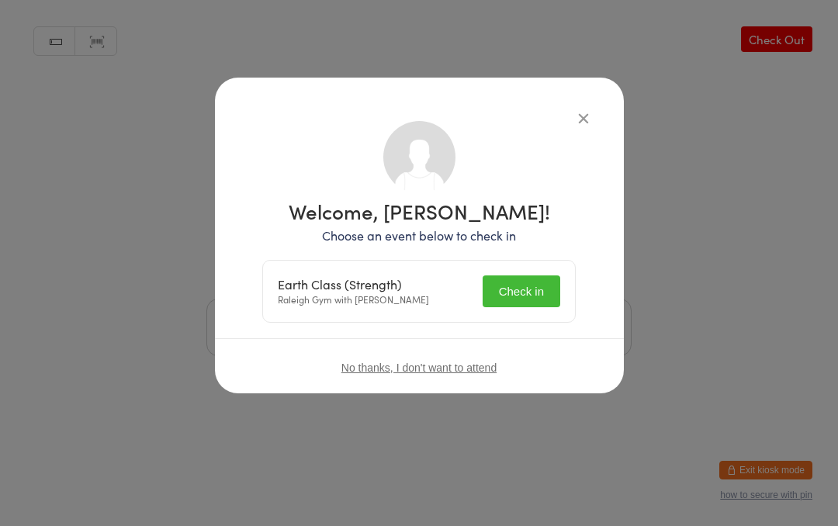
click at [522, 270] on div "Earth Class (Strength) Raleigh Gym with Honie Killian Check in" at bounding box center [419, 291] width 312 height 61
click at [535, 284] on button "Check in" at bounding box center [522, 291] width 78 height 32
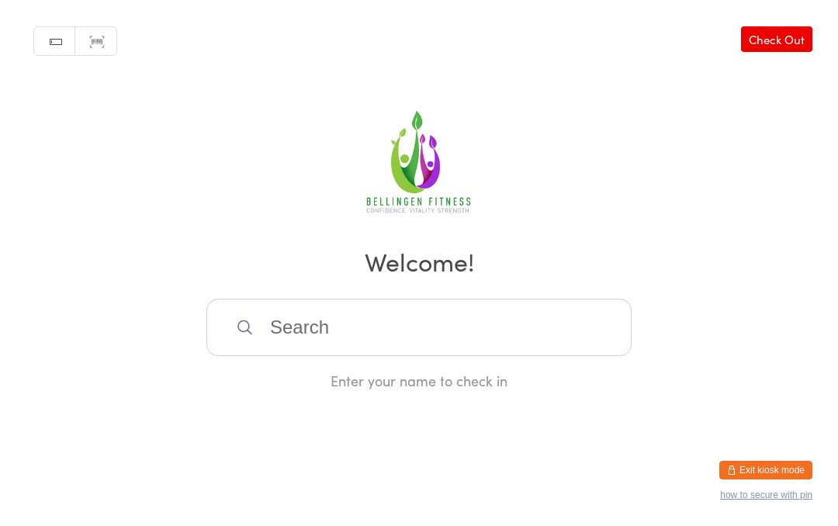
click at [513, 343] on input "search" at bounding box center [418, 327] width 425 height 57
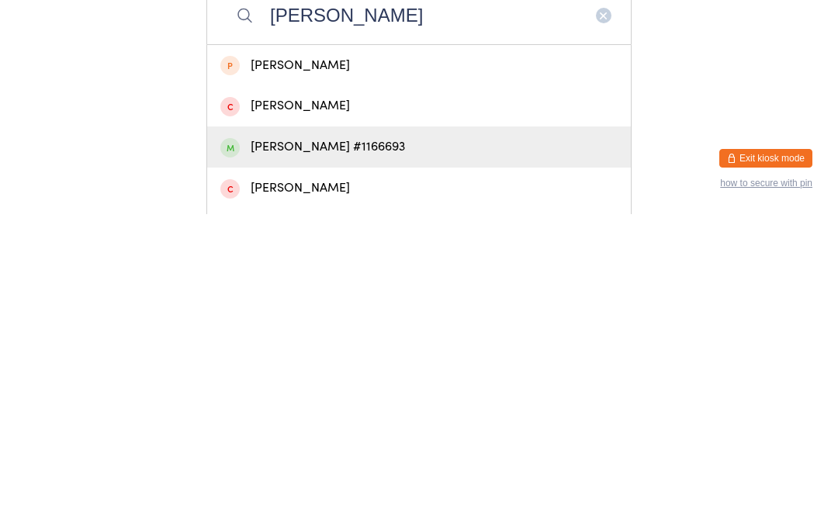
type input "Stella r"
click at [370, 449] on div "Stella Robinson #1166693" at bounding box center [418, 459] width 397 height 21
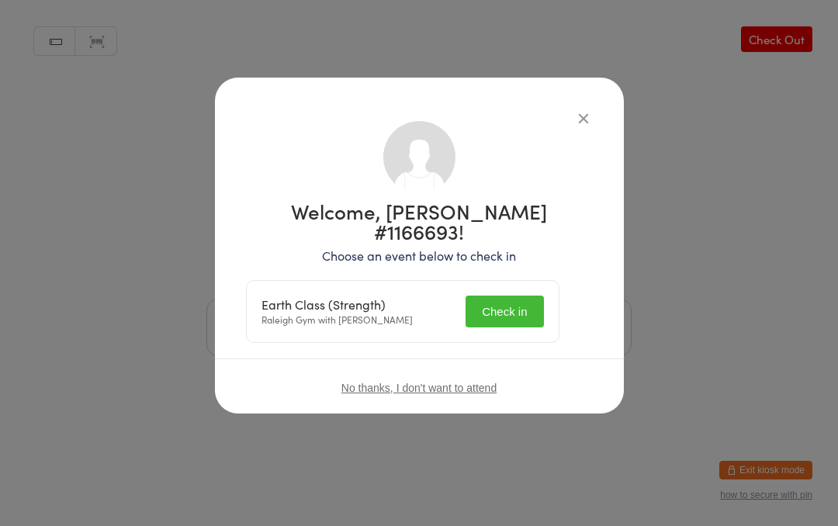
click at [520, 296] on button "Check in" at bounding box center [505, 312] width 78 height 32
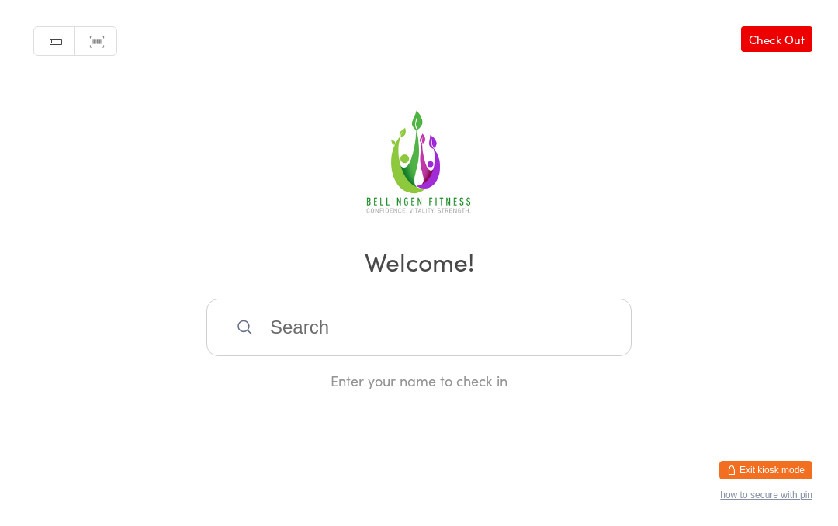
click at [288, 337] on input "search" at bounding box center [418, 327] width 425 height 57
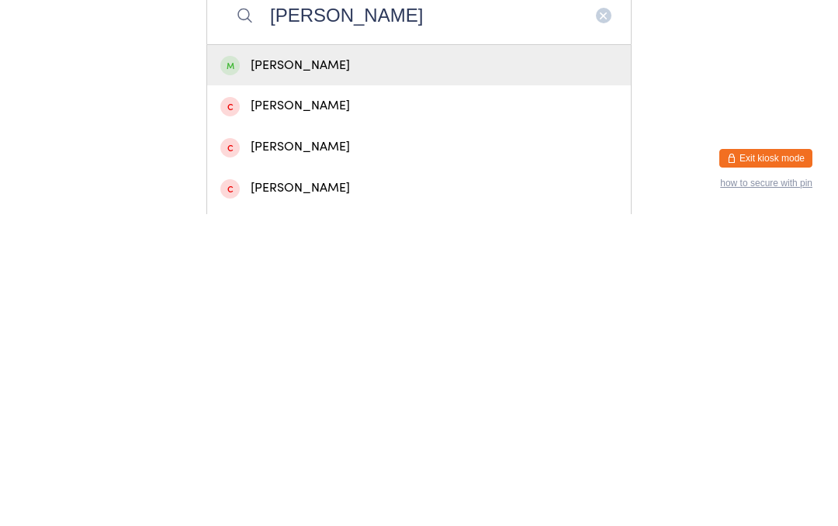
type input "Shannon"
click at [328, 367] on div "Shannon Decker" at bounding box center [418, 377] width 397 height 21
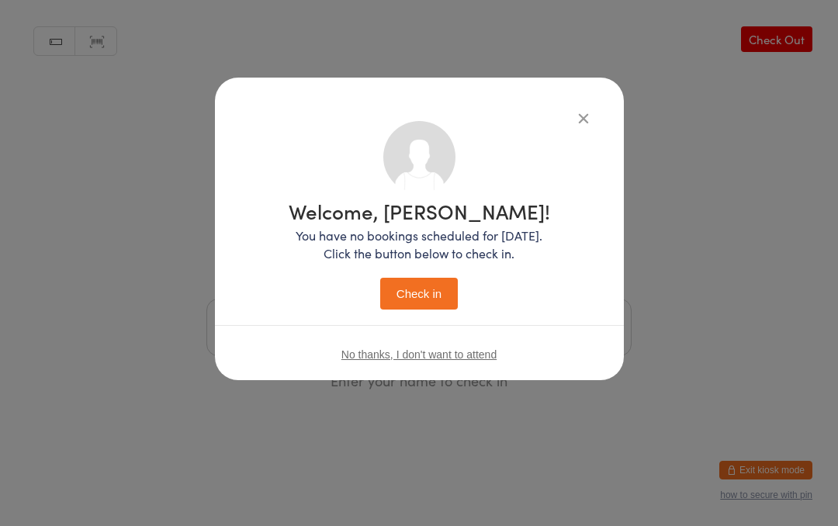
click at [424, 300] on button "Check in" at bounding box center [419, 294] width 78 height 32
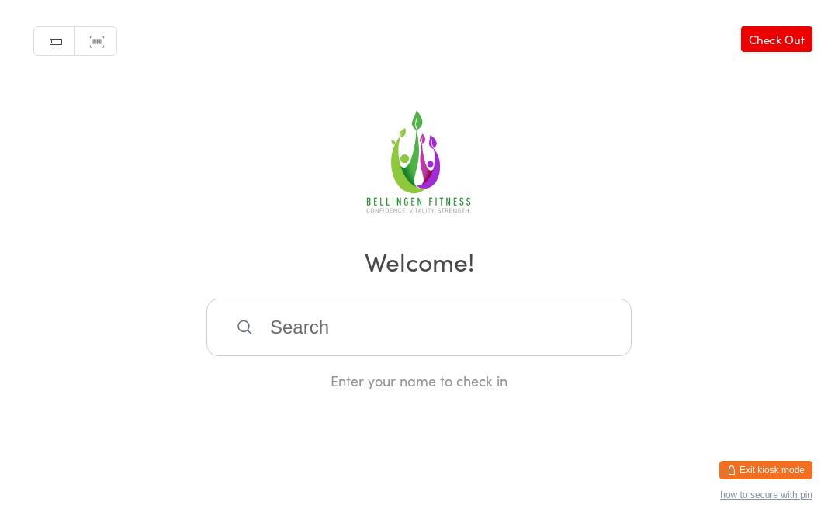
click at [385, 349] on input "search" at bounding box center [418, 327] width 425 height 57
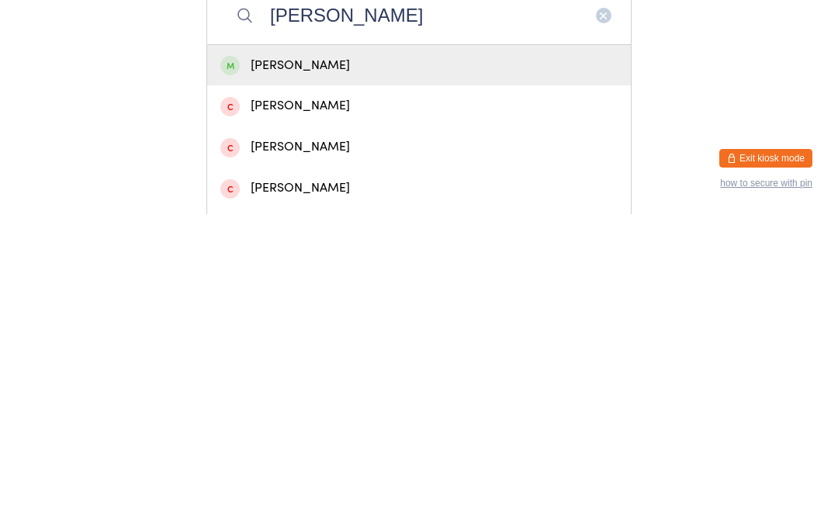
type input "Allan hezlett"
click at [359, 367] on div "Allan Hezlett" at bounding box center [418, 377] width 397 height 21
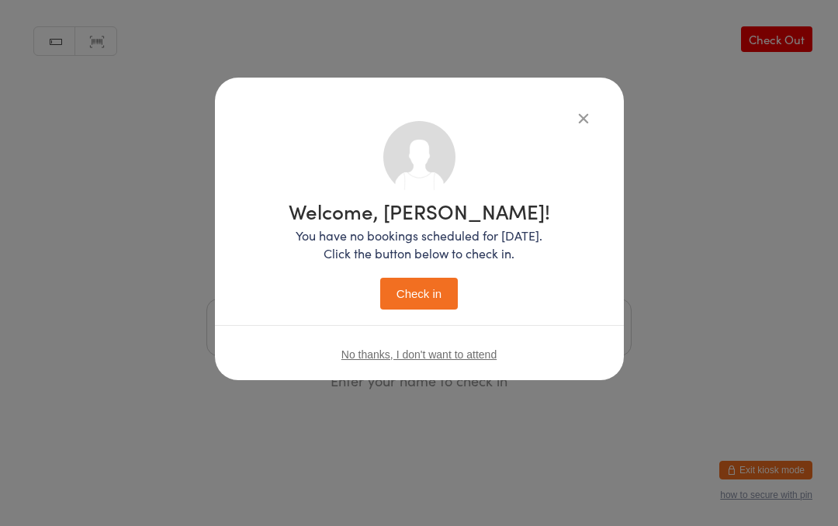
click at [424, 288] on button "Check in" at bounding box center [419, 294] width 78 height 32
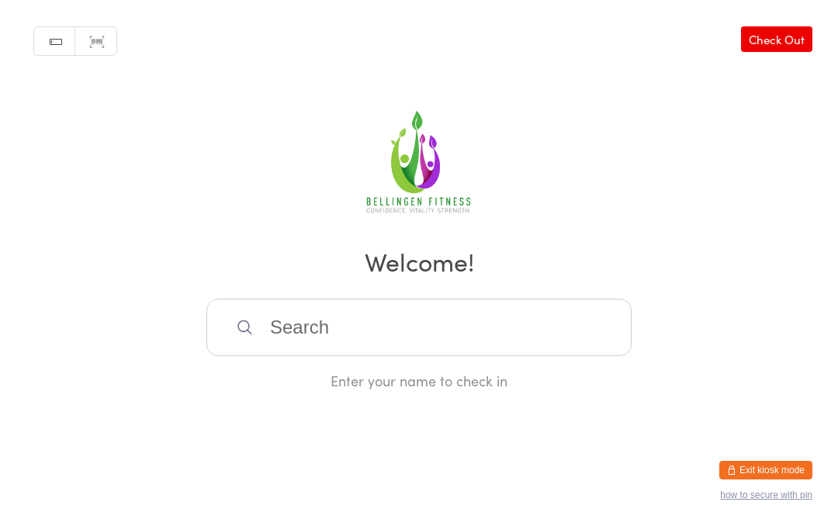
click at [436, 331] on input "search" at bounding box center [418, 327] width 425 height 57
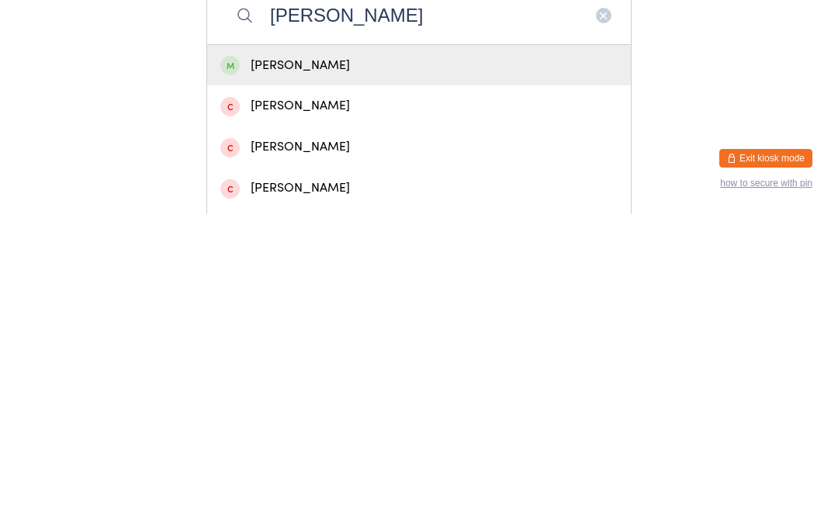
type input "Julian"
click at [383, 367] on div "Julian White" at bounding box center [418, 377] width 397 height 21
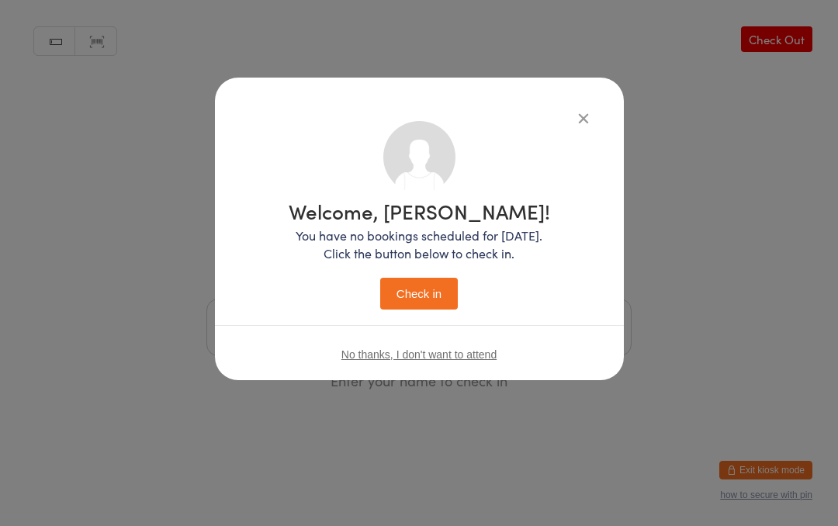
click at [431, 288] on button "Check in" at bounding box center [419, 294] width 78 height 32
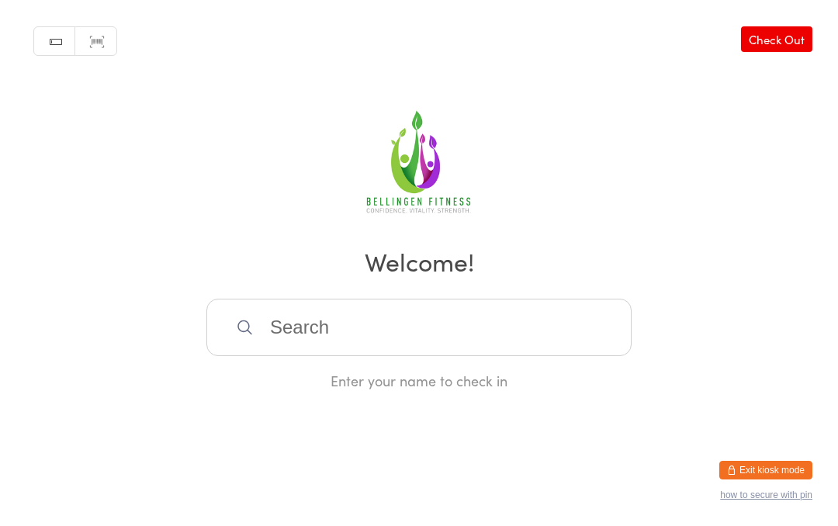
click at [379, 349] on input "search" at bounding box center [418, 327] width 425 height 57
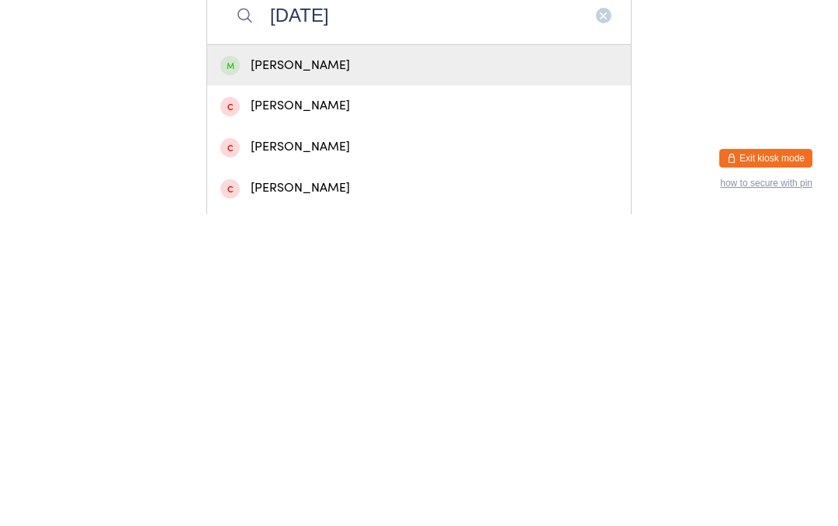
type input "Natal"
click at [397, 367] on div "Natalie Sykes" at bounding box center [418, 377] width 397 height 21
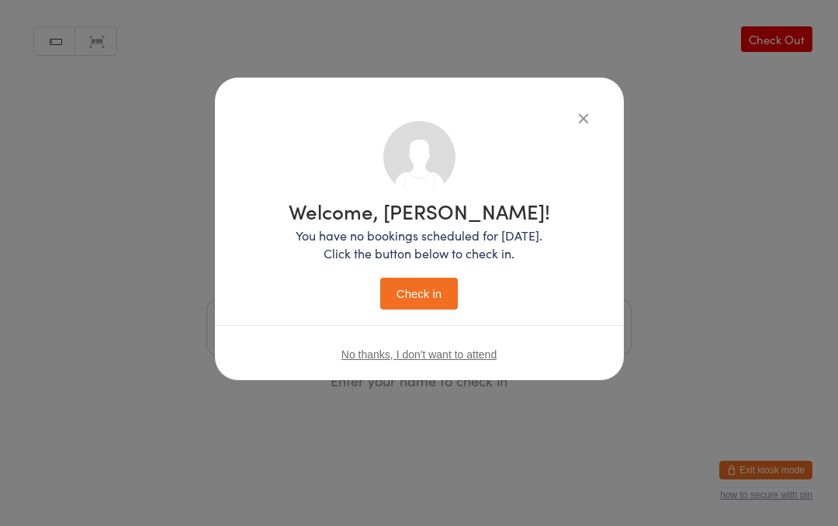
click at [431, 293] on button "Check in" at bounding box center [419, 294] width 78 height 32
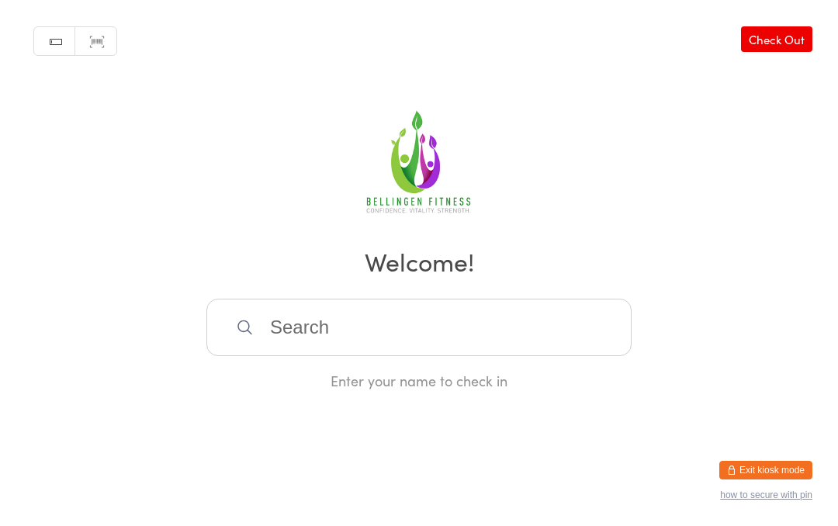
click at [344, 328] on input "search" at bounding box center [418, 327] width 425 height 57
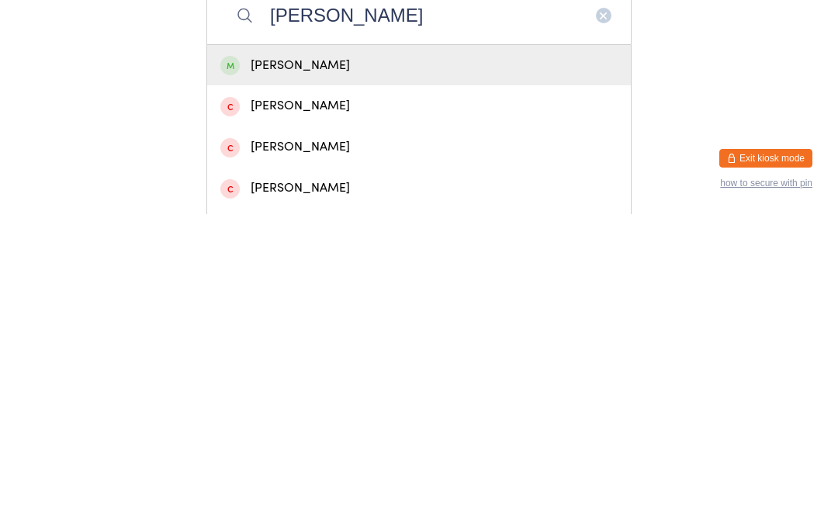
type input "Jason bradwick"
click at [324, 357] on div "Jason Bradwick" at bounding box center [419, 377] width 424 height 41
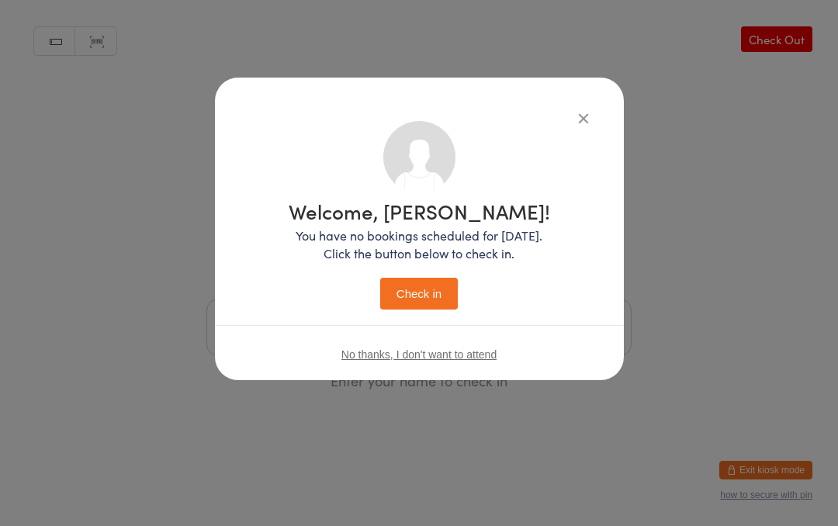
click at [424, 298] on button "Check in" at bounding box center [419, 294] width 78 height 32
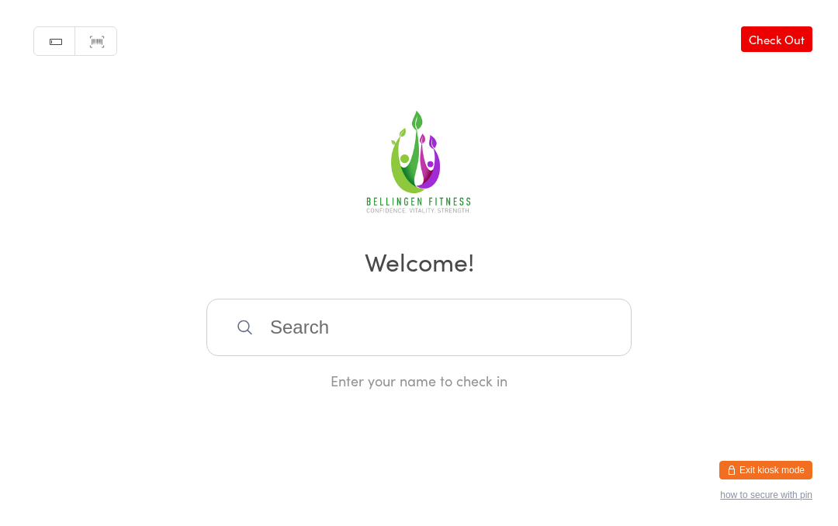
click at [444, 339] on input "search" at bounding box center [418, 327] width 425 height 57
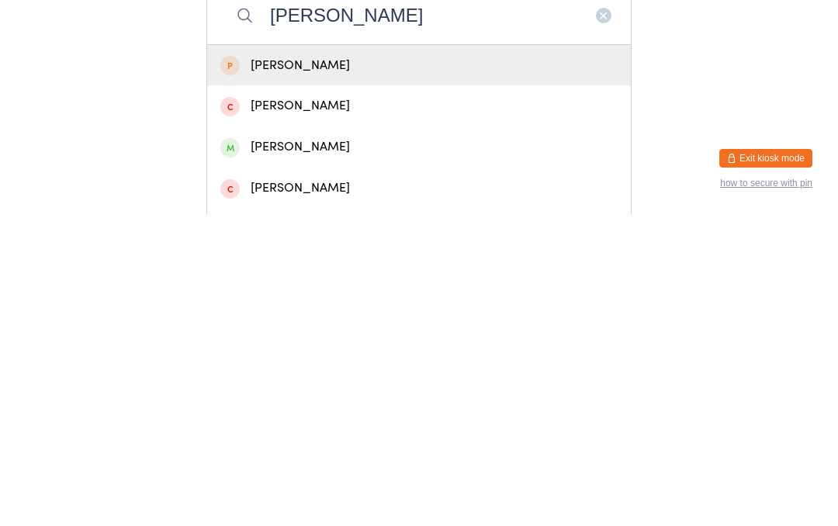
type input "Luka"
click at [293, 449] on div "Luka Schmidt" at bounding box center [418, 459] width 397 height 21
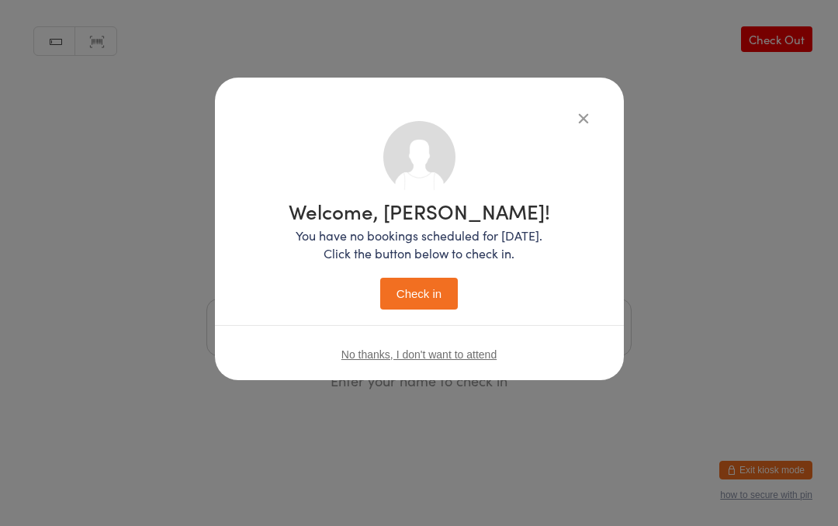
click at [430, 293] on button "Check in" at bounding box center [419, 294] width 78 height 32
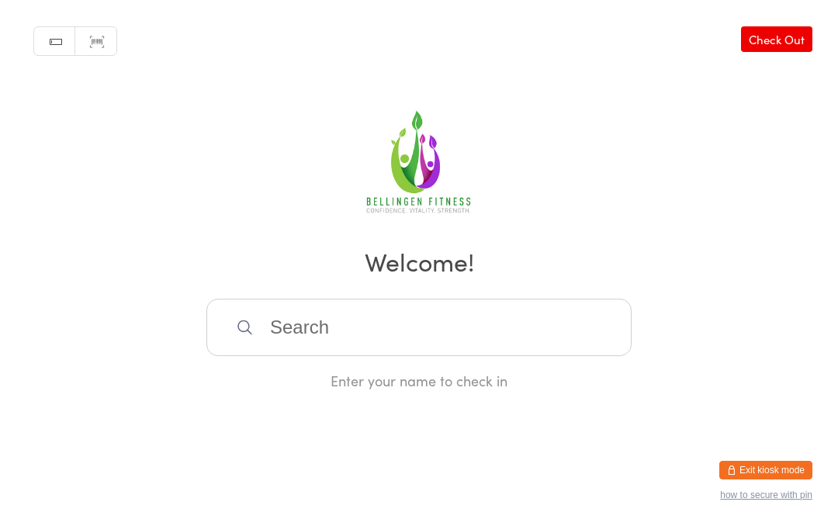
click at [355, 345] on input "search" at bounding box center [418, 327] width 425 height 57
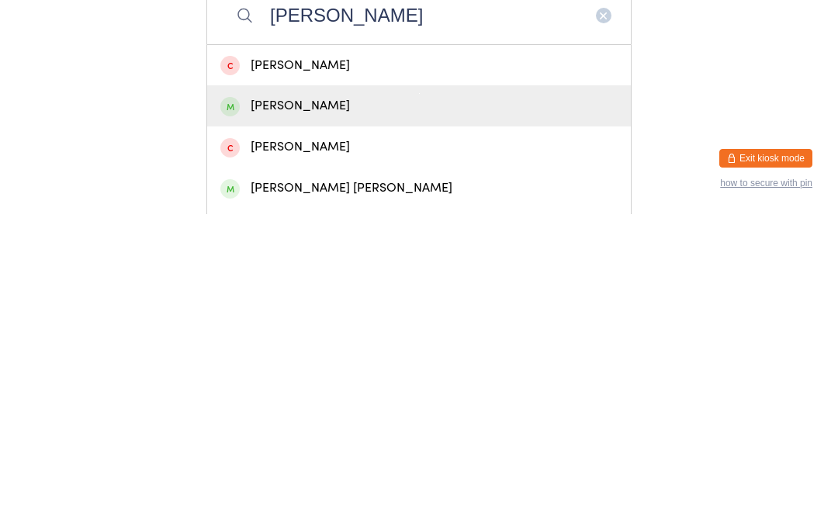
type input "Donna"
click at [297, 407] on div "Donna Navin" at bounding box center [418, 417] width 397 height 21
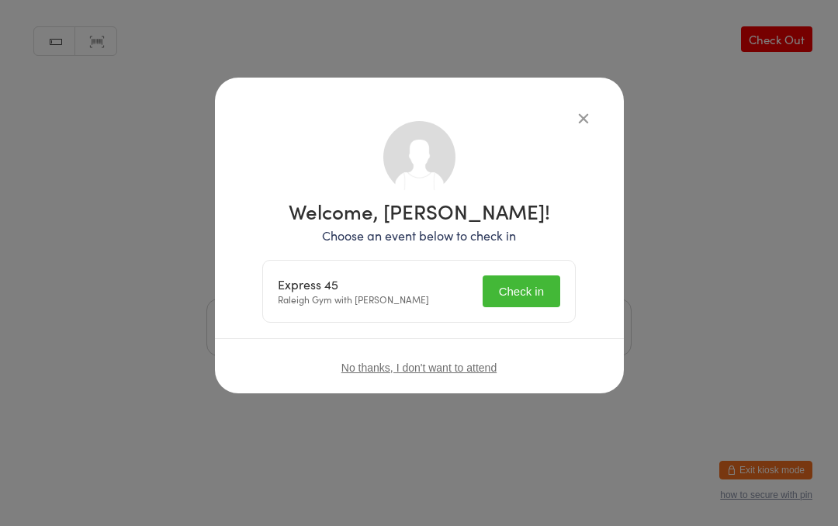
click at [529, 289] on button "Check in" at bounding box center [522, 291] width 78 height 32
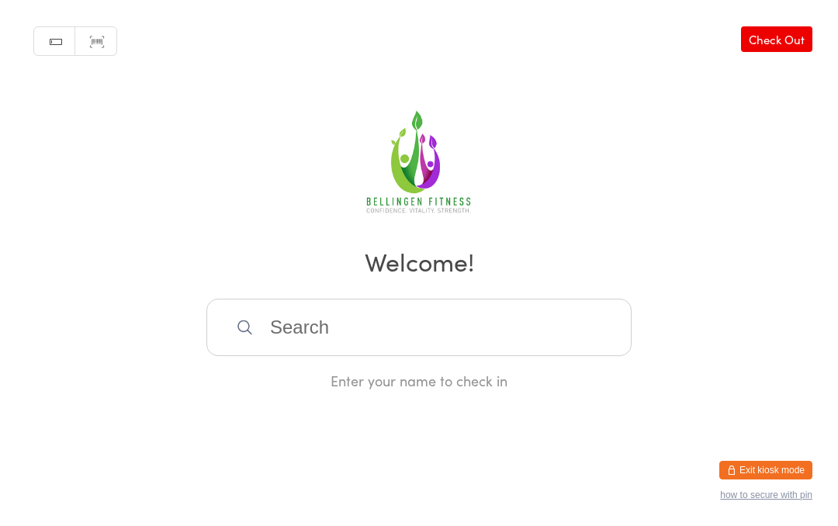
click at [308, 322] on input "search" at bounding box center [418, 327] width 425 height 57
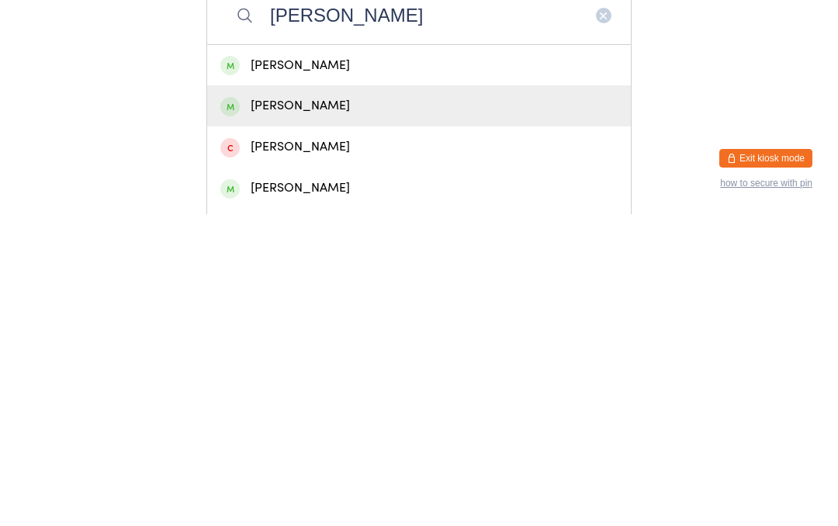
type input "Carol p"
click at [310, 407] on div "Carol Pullen" at bounding box center [418, 417] width 397 height 21
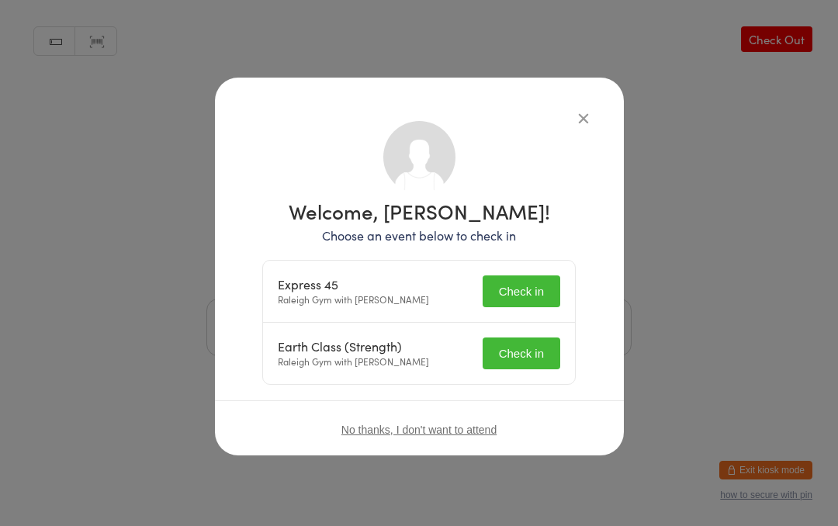
click at [531, 307] on button "Check in" at bounding box center [522, 291] width 78 height 32
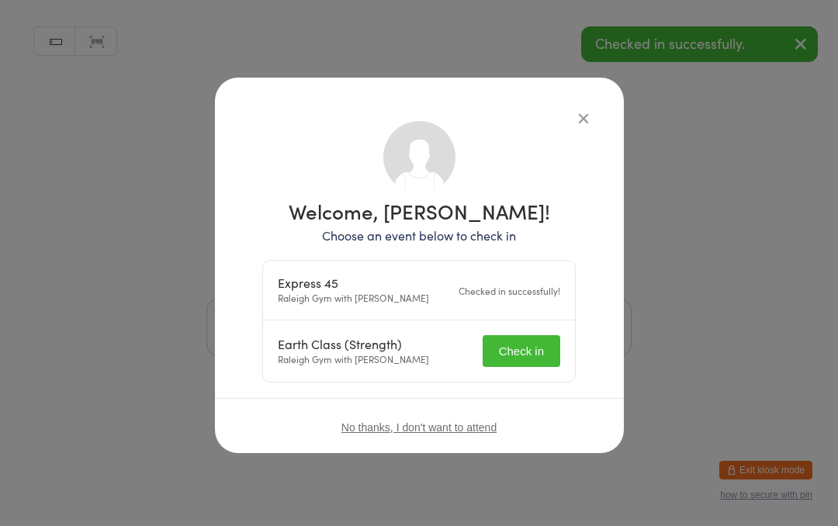
click at [540, 356] on button "Check in" at bounding box center [522, 351] width 78 height 32
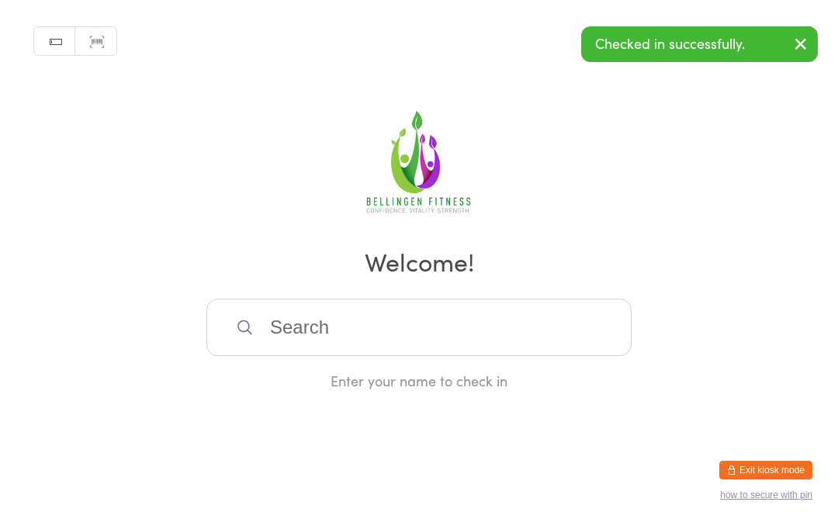
click at [382, 331] on input "search" at bounding box center [418, 327] width 425 height 57
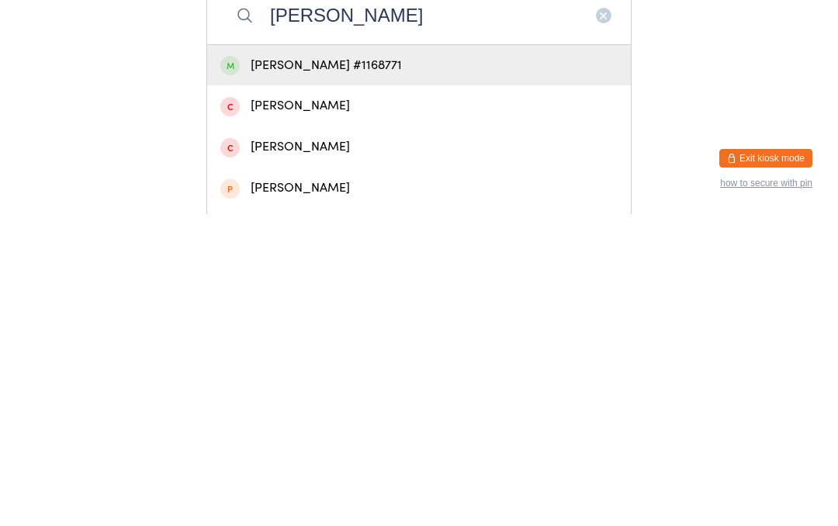
click at [706, 67] on div "Manual search Scanner input Check Out Welcome! Richard Bert Richard Berry #1168…" at bounding box center [419, 195] width 838 height 390
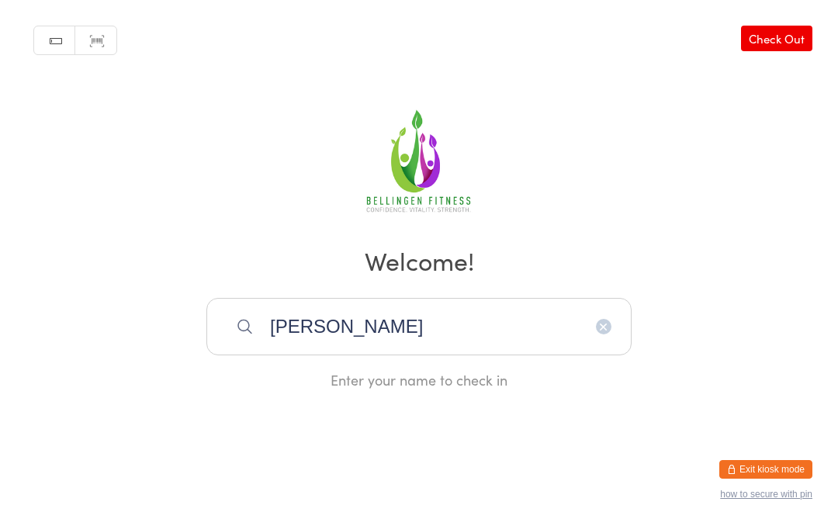
click at [449, 323] on input "Richard Bert" at bounding box center [418, 327] width 425 height 57
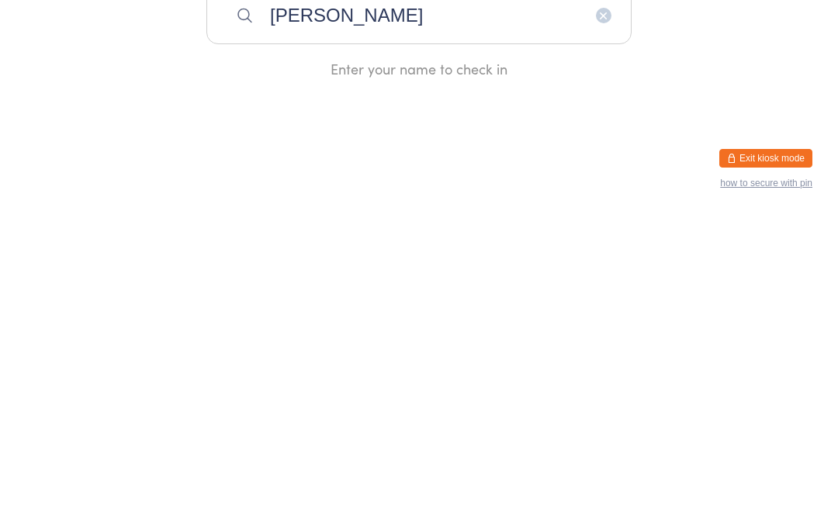
click at [418, 299] on input "Richard Bert" at bounding box center [418, 327] width 425 height 57
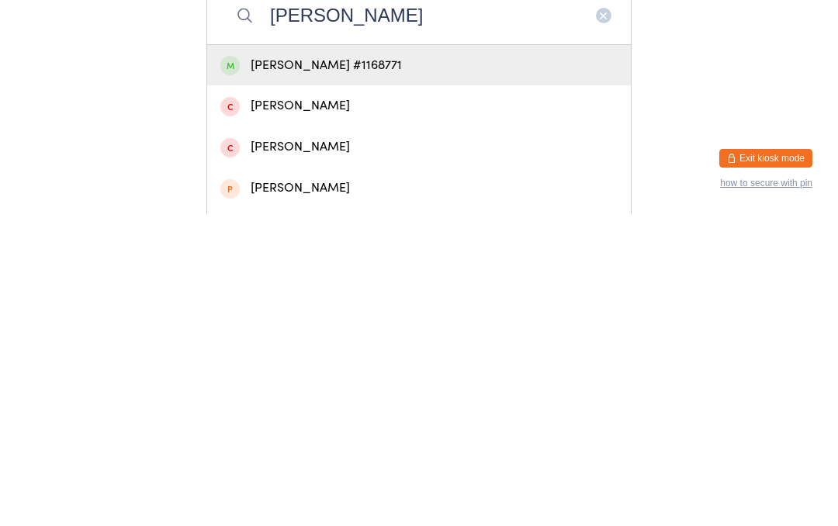
type input "Richard Ber"
click at [379, 367] on div "Richard Berry #1168771" at bounding box center [418, 377] width 397 height 21
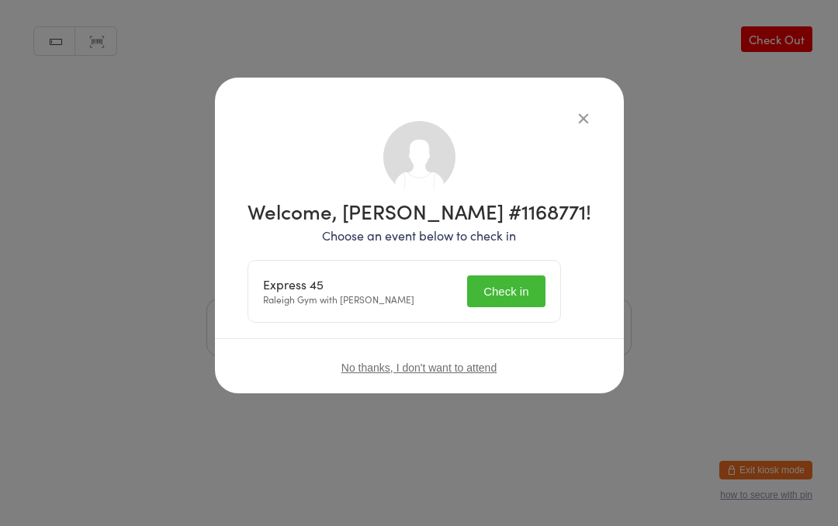
click at [528, 276] on button "Check in" at bounding box center [506, 291] width 78 height 32
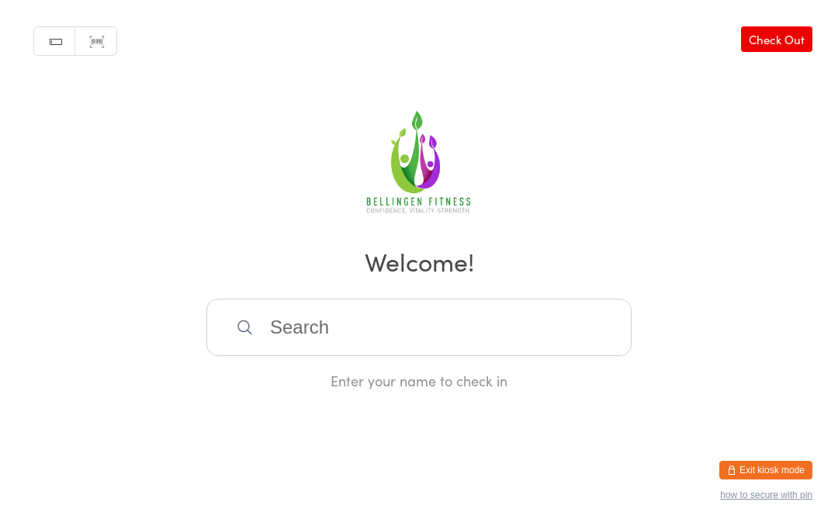
click at [359, 331] on input "search" at bounding box center [418, 327] width 425 height 57
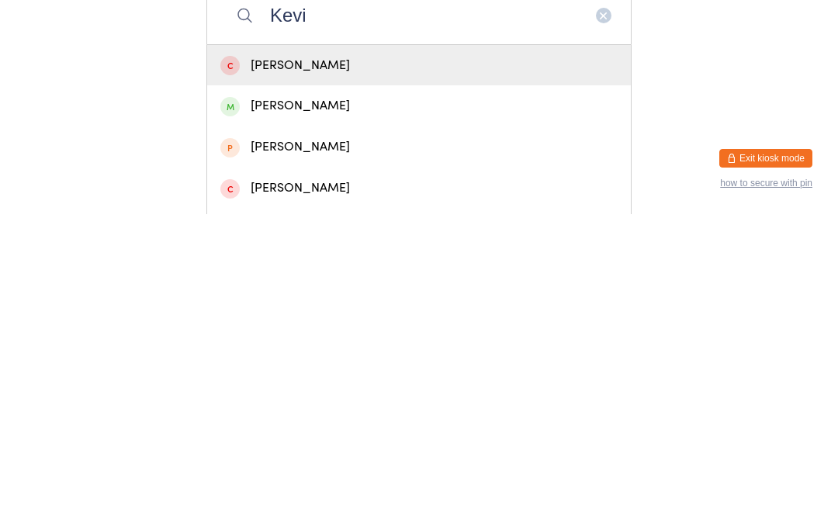
type input "Kevi"
click at [310, 407] on div "Kevin Boyd" at bounding box center [418, 417] width 397 height 21
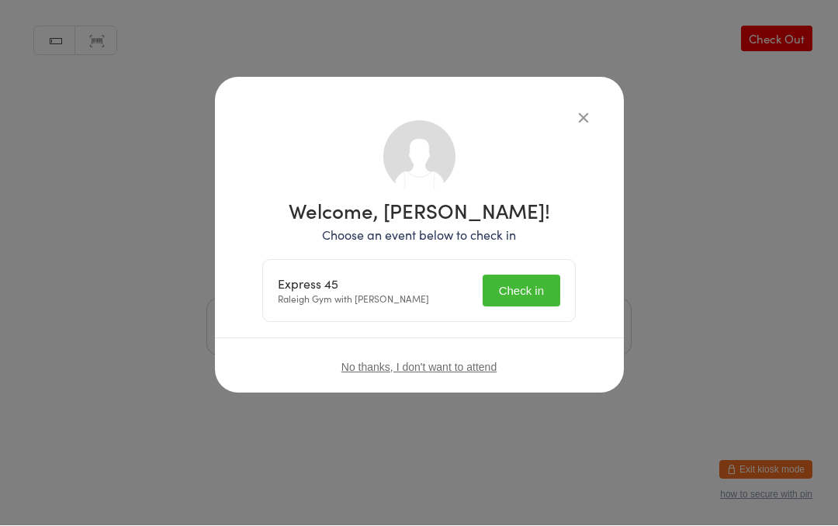
click at [528, 284] on button "Check in" at bounding box center [522, 291] width 78 height 32
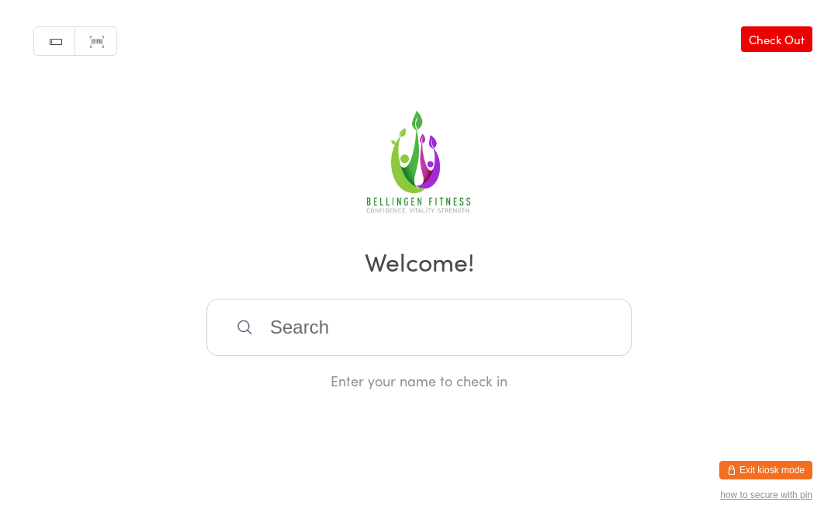
click at [327, 346] on input "search" at bounding box center [418, 327] width 425 height 57
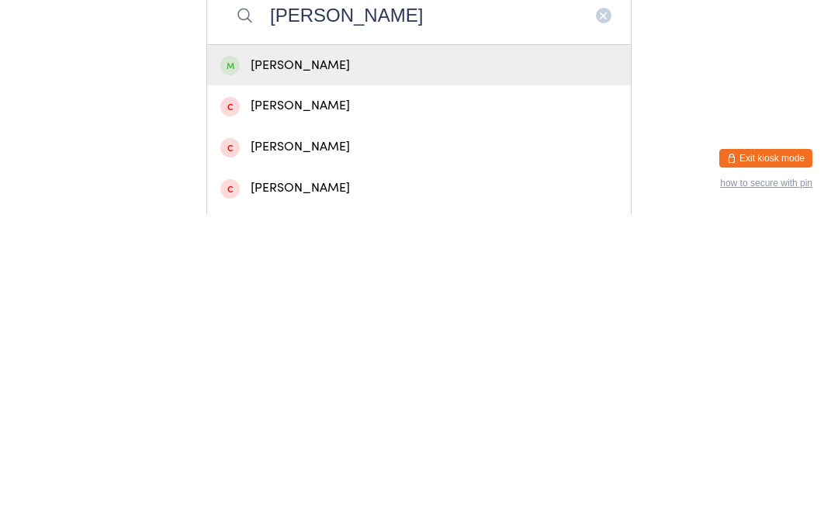
type input "Amanda vockler"
click at [451, 367] on div "Amanda Vockler" at bounding box center [418, 377] width 397 height 21
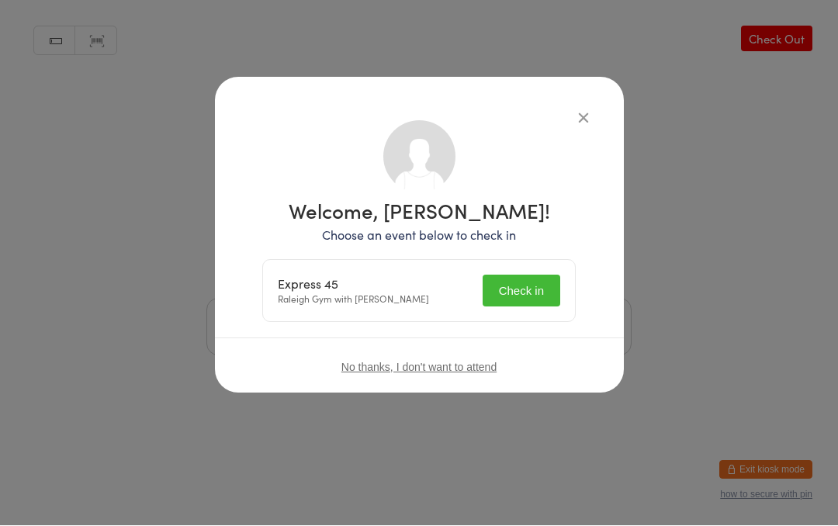
click at [533, 291] on button "Check in" at bounding box center [522, 291] width 78 height 32
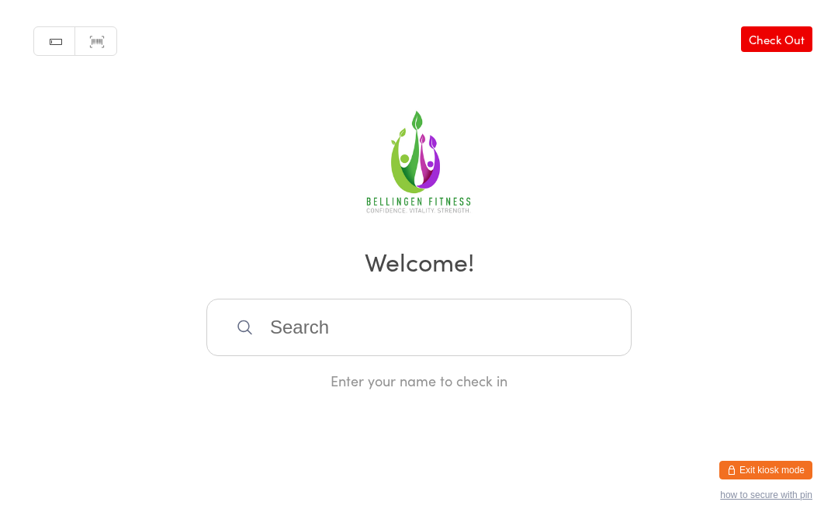
click at [346, 308] on div "Manual search Scanner input Check Out Welcome! Enter your name to check in" at bounding box center [419, 195] width 838 height 390
click at [445, 348] on input "search" at bounding box center [418, 327] width 425 height 57
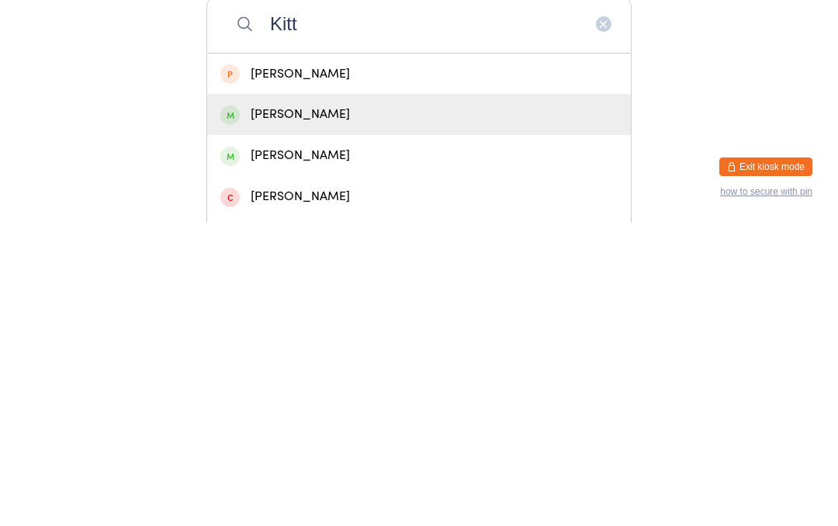
type input "Kitt"
click at [380, 397] on div "Kitty Anne Carrigg" at bounding box center [419, 417] width 424 height 41
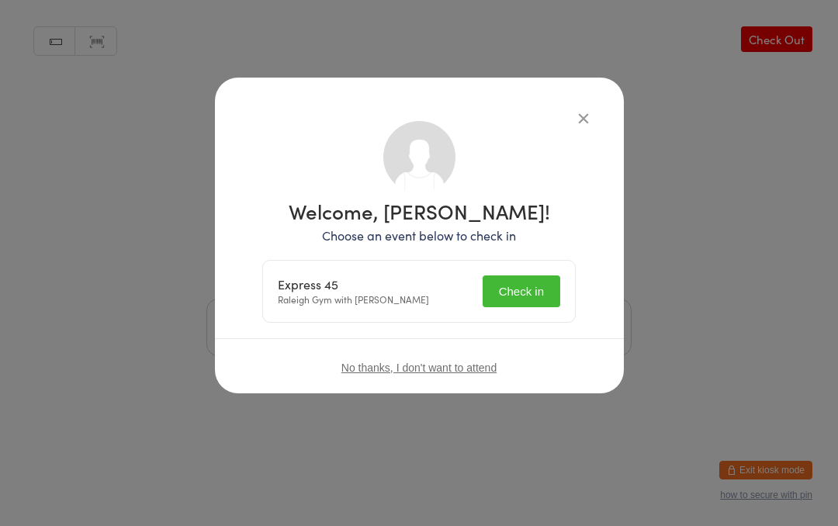
click at [548, 299] on button "Check in" at bounding box center [522, 291] width 78 height 32
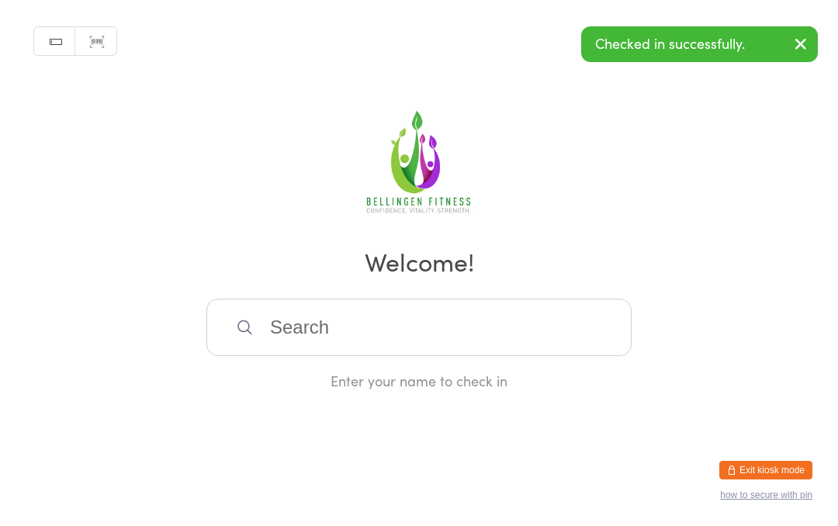
click at [318, 337] on input "search" at bounding box center [418, 327] width 425 height 57
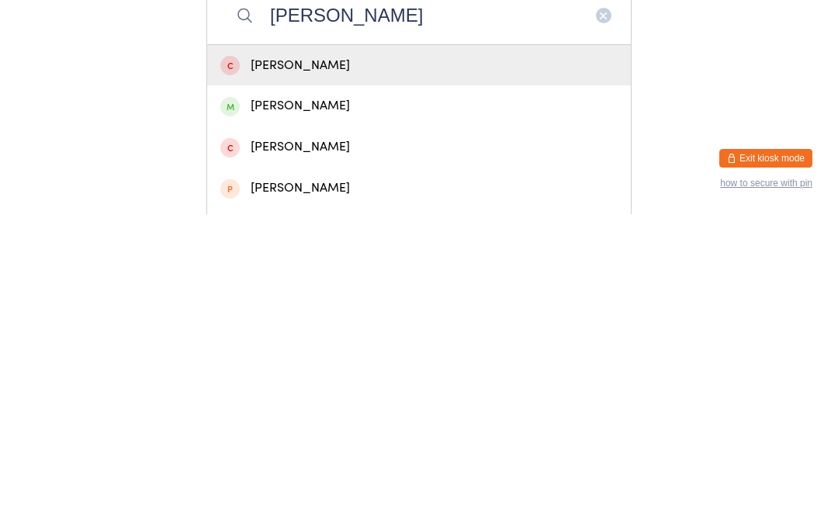
type input "Jenny tru"
click at [303, 407] on div "Jenny Truran" at bounding box center [418, 417] width 397 height 21
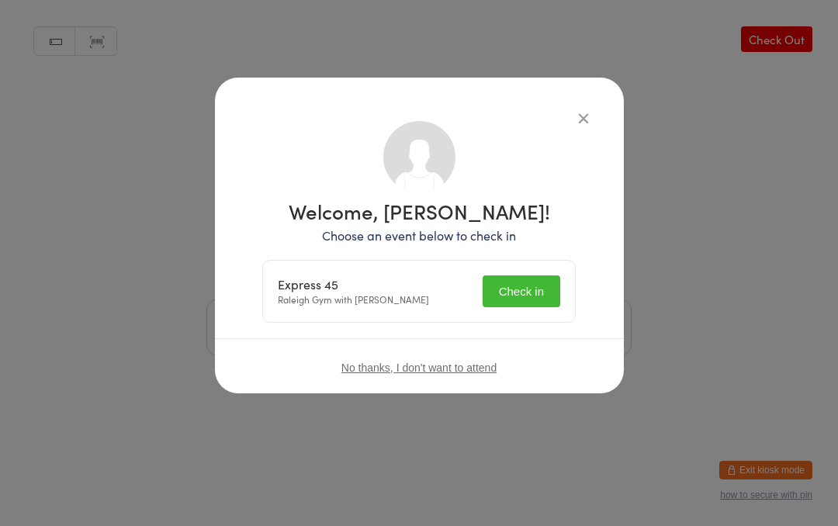
click at [532, 296] on button "Check in" at bounding box center [522, 291] width 78 height 32
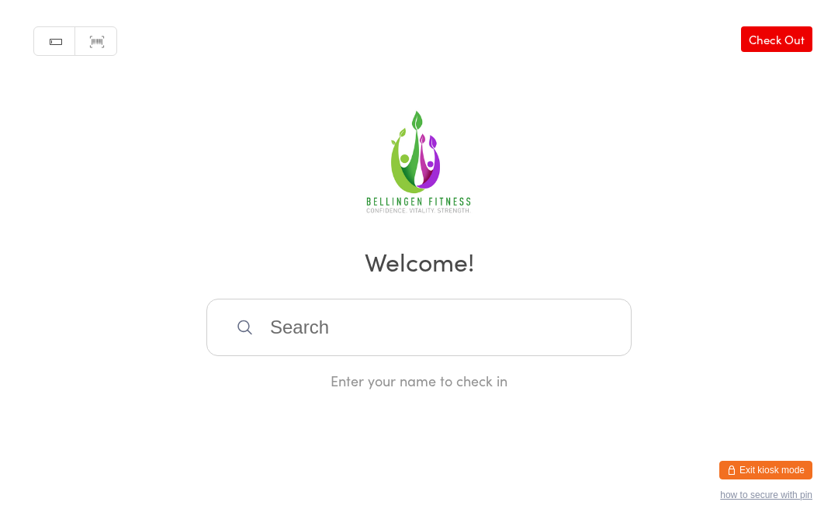
click at [288, 321] on input "search" at bounding box center [418, 327] width 425 height 57
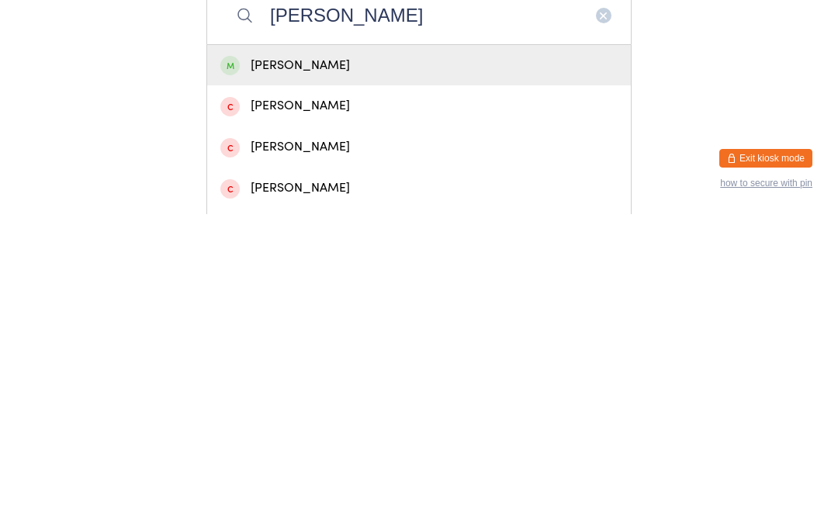
type input "Nicole fog"
click at [289, 367] on div "Nicole Fogarty" at bounding box center [418, 377] width 397 height 21
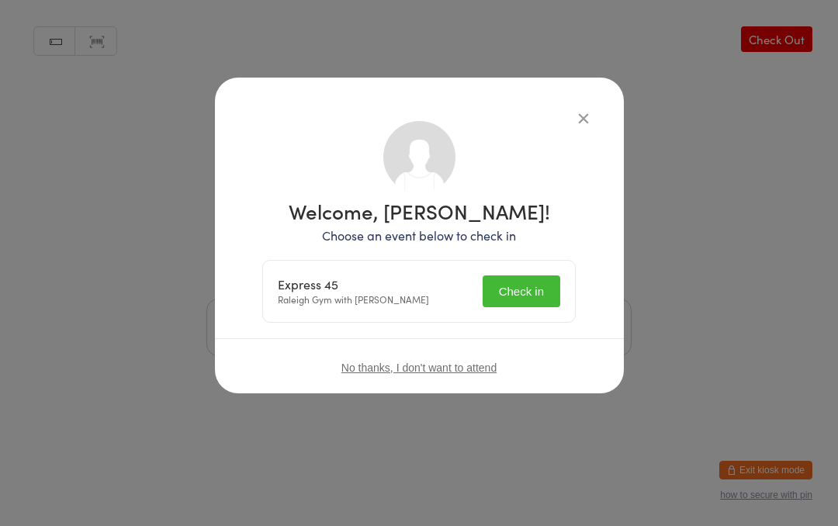
click at [499, 295] on button "Check in" at bounding box center [522, 291] width 78 height 32
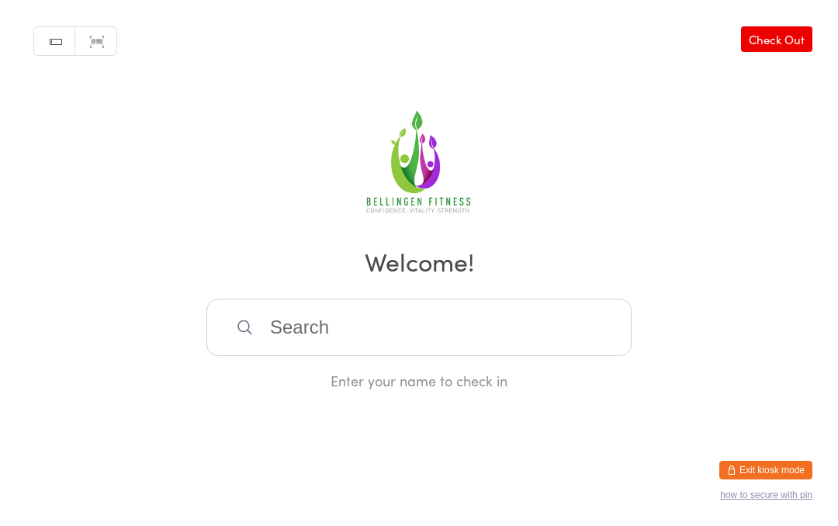
click at [271, 352] on input "search" at bounding box center [418, 327] width 425 height 57
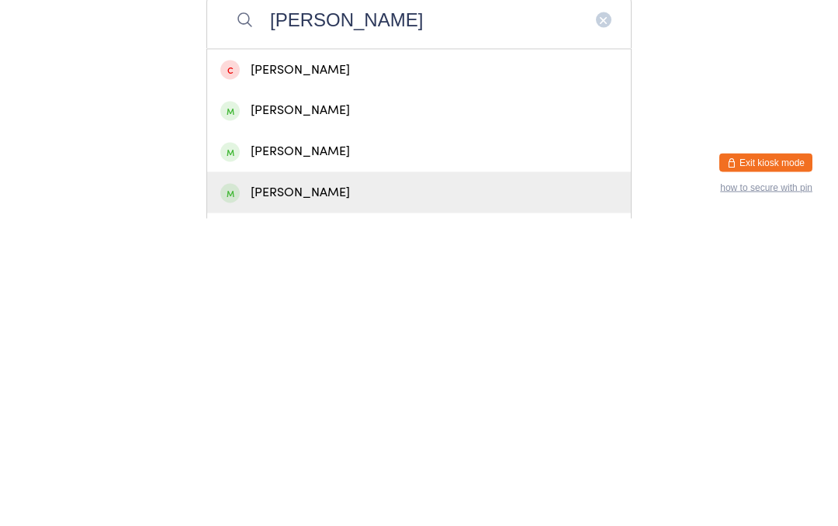
type input "Anna"
click at [323, 490] on div "Anna Frame" at bounding box center [418, 500] width 397 height 21
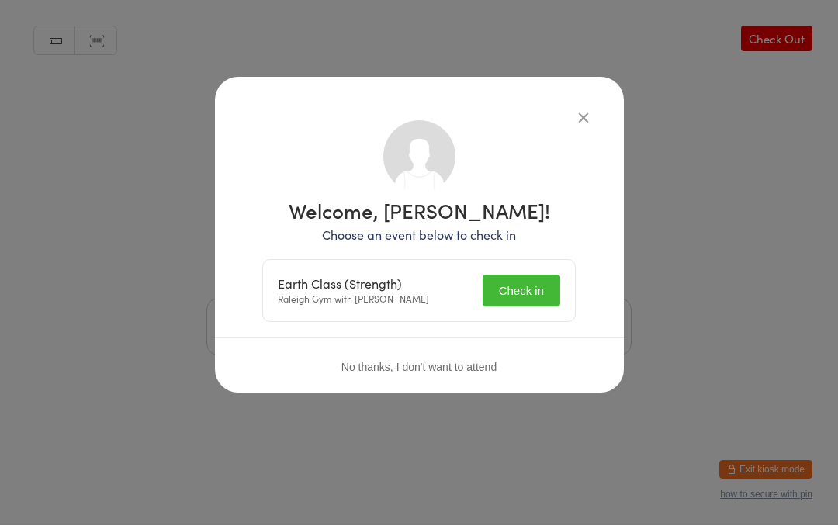
click at [522, 293] on button "Check in" at bounding box center [522, 291] width 78 height 32
